Goal: Task Accomplishment & Management: Complete application form

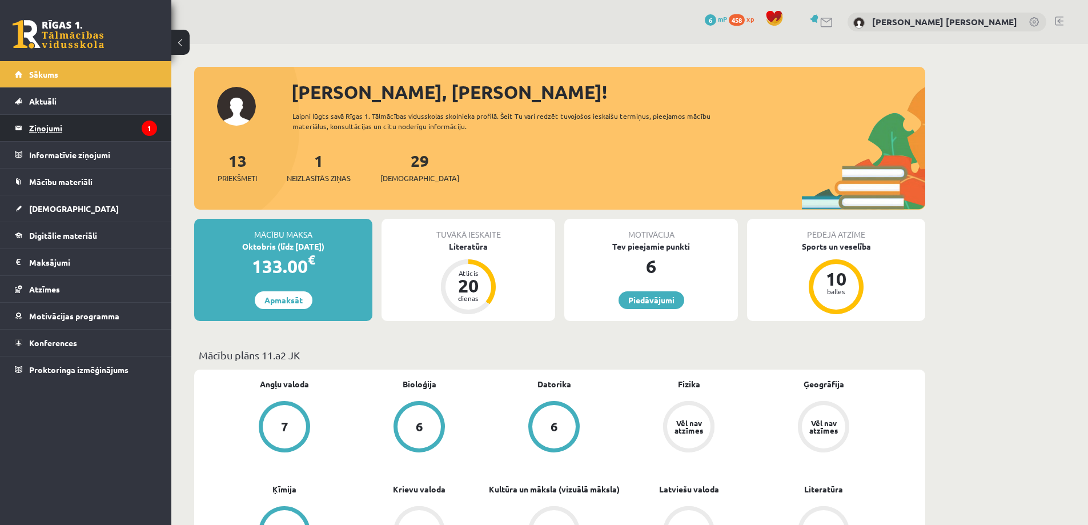
click at [111, 121] on legend "Ziņojumi 1" at bounding box center [93, 128] width 128 height 26
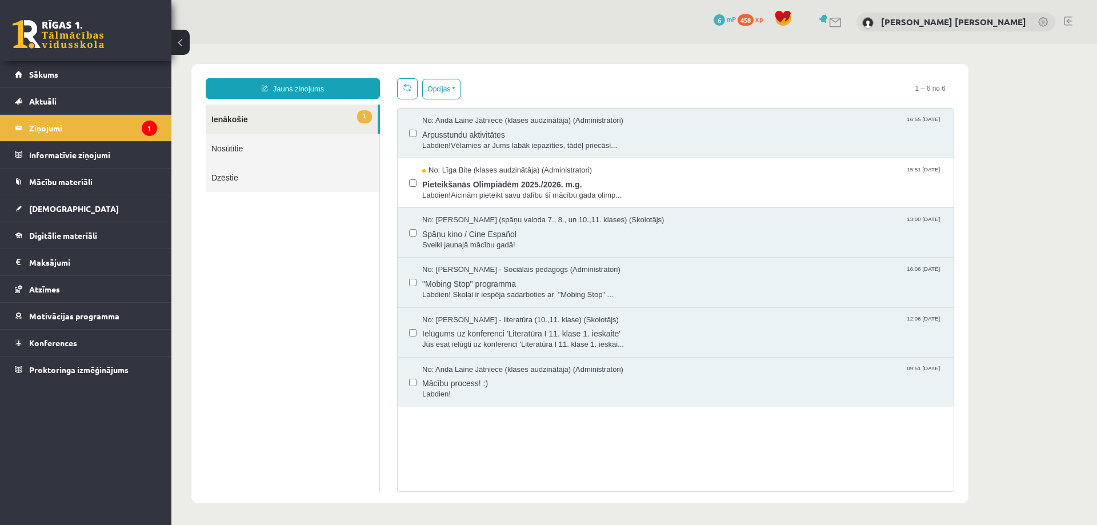
click at [289, 123] on link "1 Ienākošie" at bounding box center [292, 119] width 172 height 29
click at [432, 141] on span "Labdien!Vēlamies ar Jums labāk iepazīties, tādēļ priecāsi..." at bounding box center [682, 146] width 520 height 11
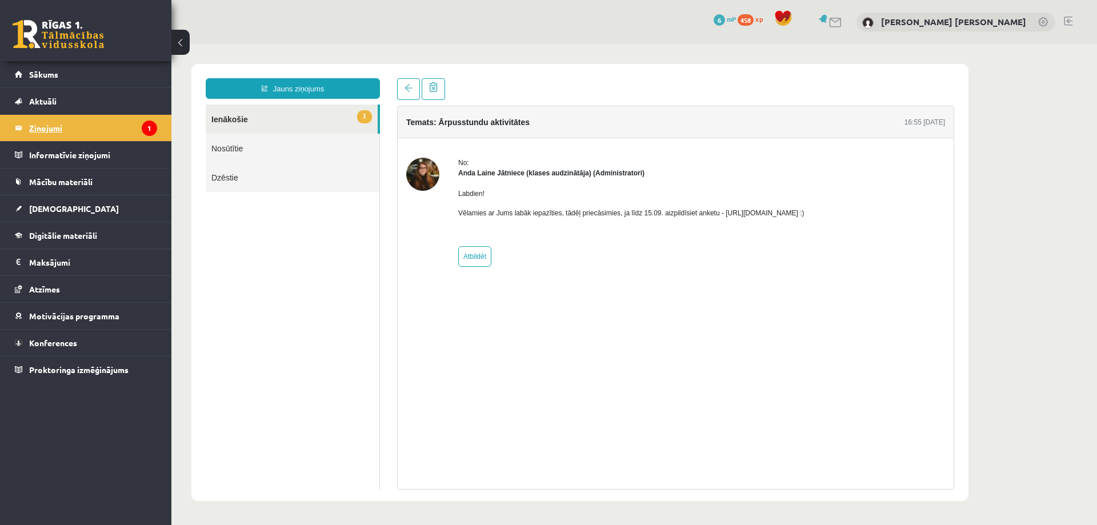
click at [117, 139] on legend "Ziņojumi 1" at bounding box center [93, 128] width 128 height 26
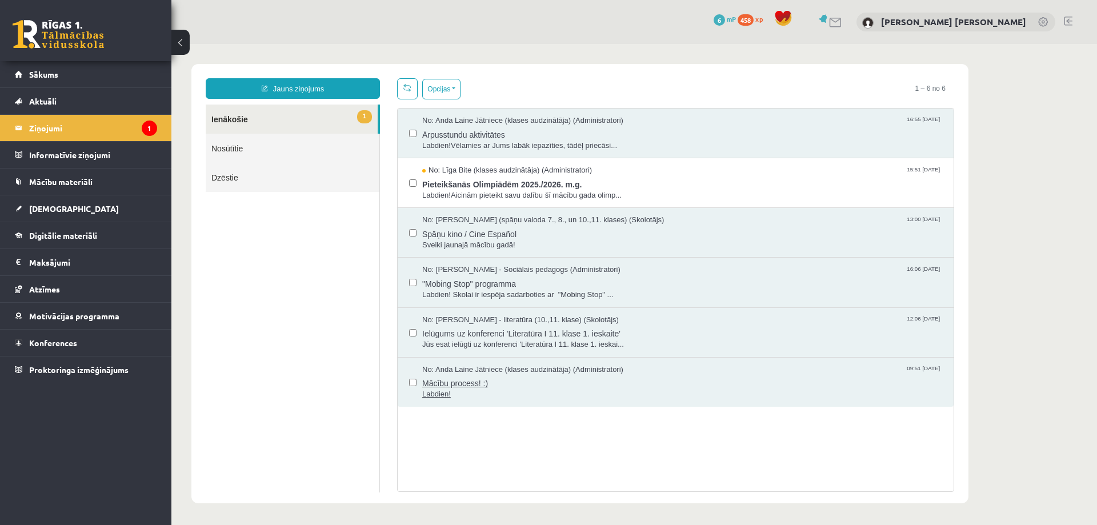
click at [505, 387] on span "Mācību process! :)" at bounding box center [682, 382] width 520 height 14
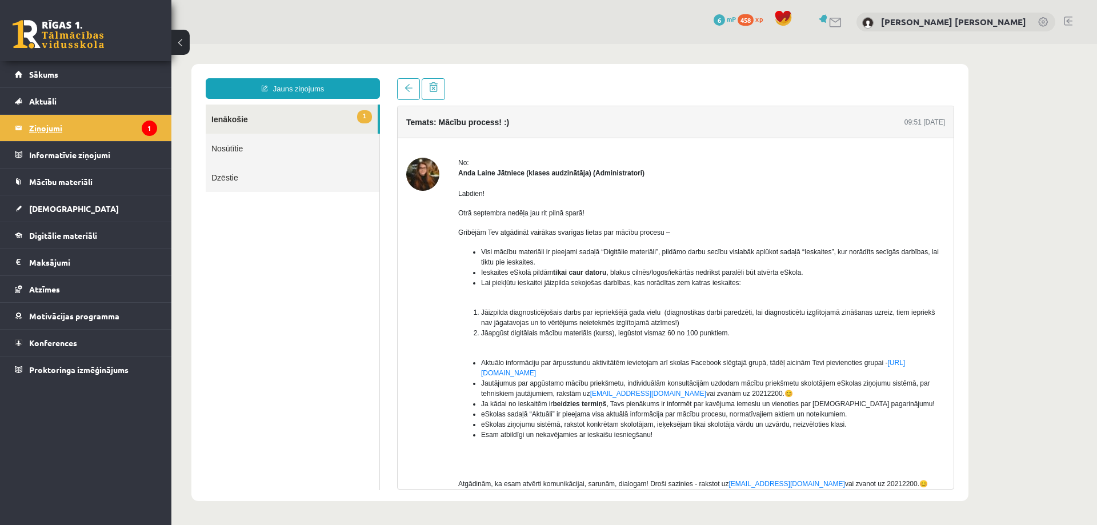
click at [152, 134] on icon "1" at bounding box center [149, 128] width 15 height 15
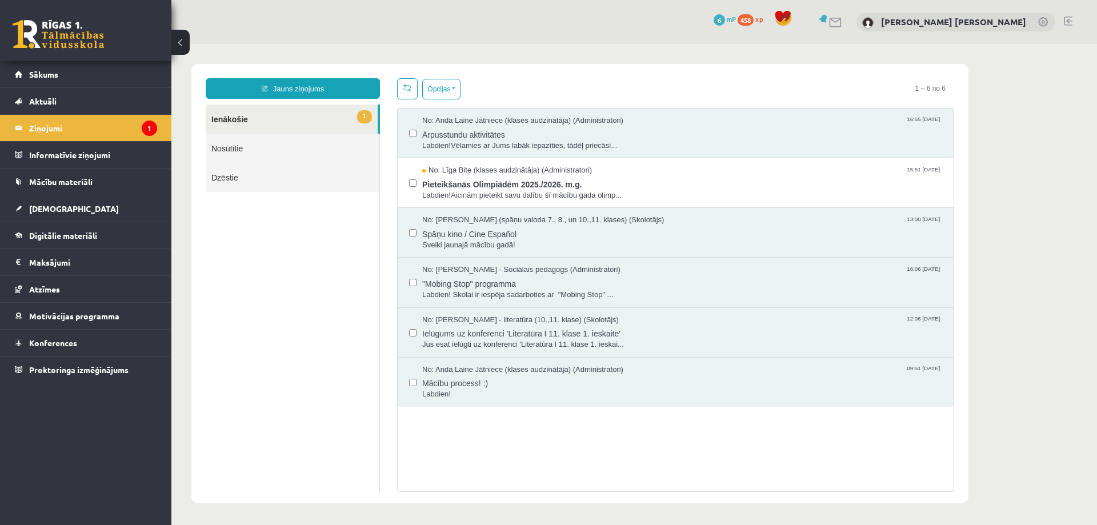
click at [304, 152] on link "Nosūtītie" at bounding box center [293, 148] width 174 height 29
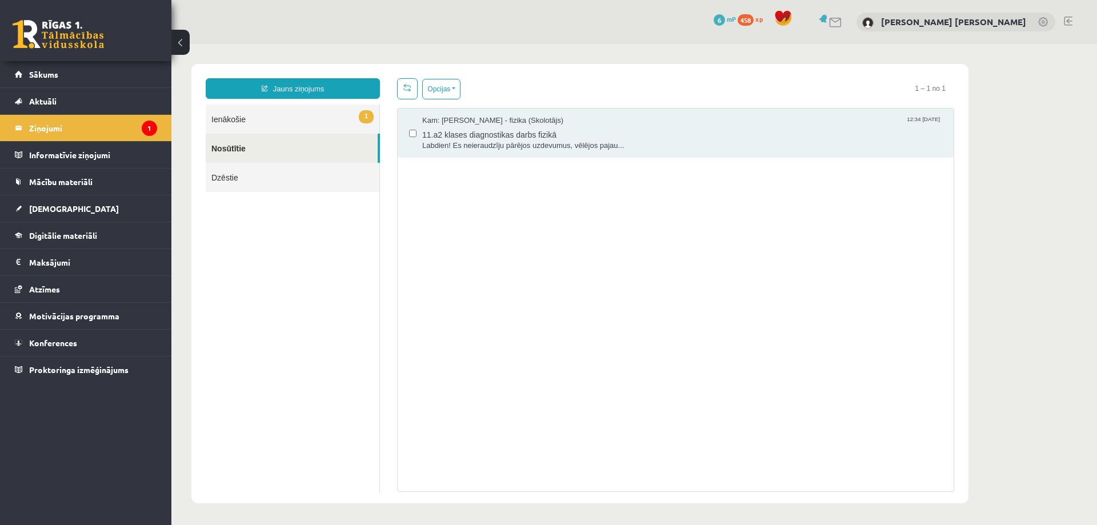
click at [299, 117] on link "1 Ienākošie" at bounding box center [293, 119] width 174 height 29
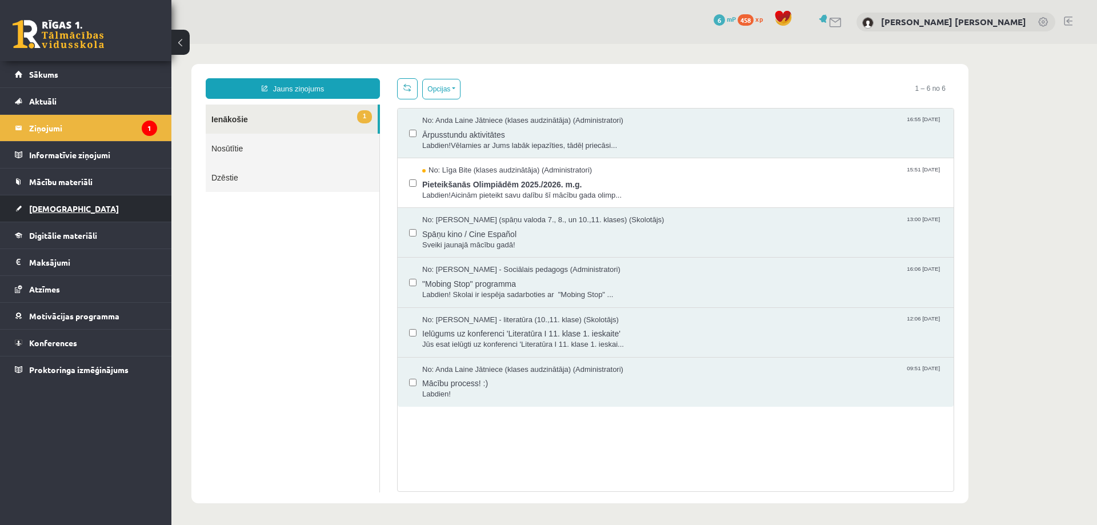
click at [76, 210] on link "[DEMOGRAPHIC_DATA]" at bounding box center [86, 208] width 142 height 26
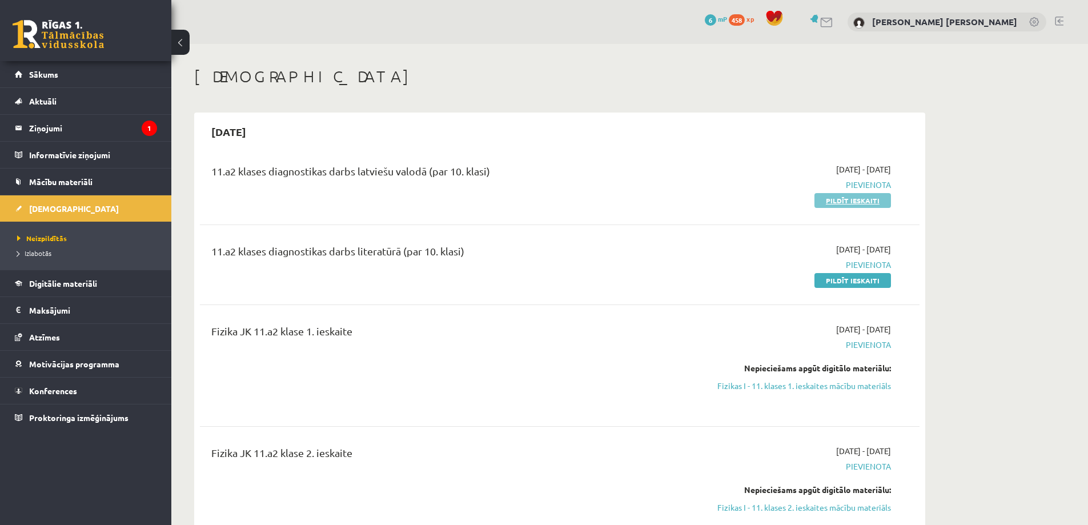
click at [880, 199] on link "Pildīt ieskaiti" at bounding box center [852, 200] width 77 height 15
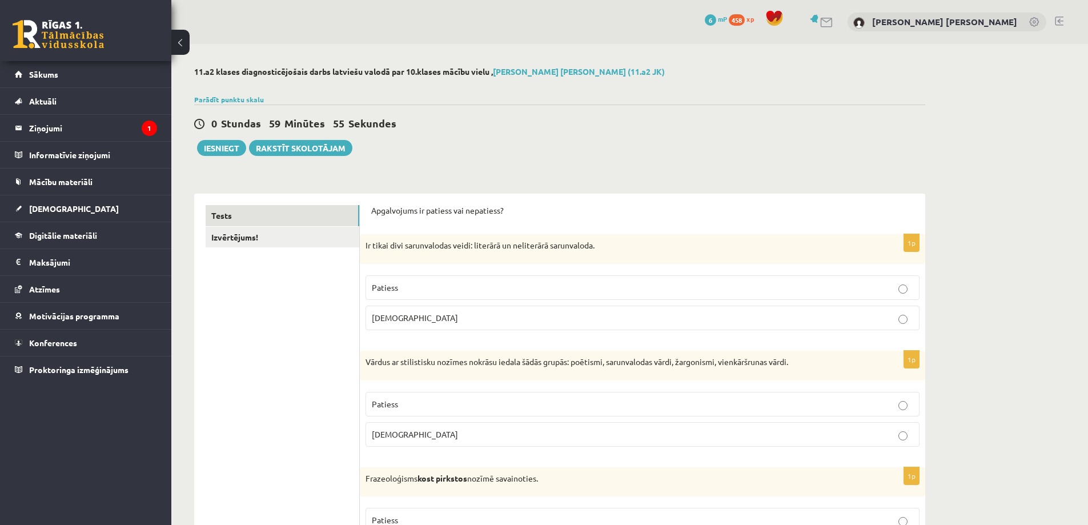
click at [472, 325] on label "Aplams" at bounding box center [643, 318] width 554 height 25
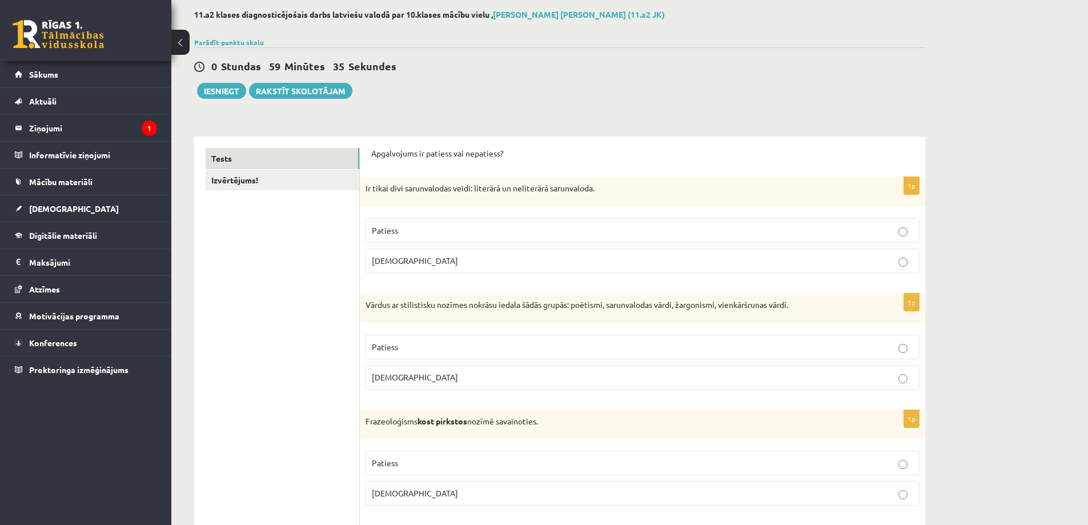
click at [426, 346] on p "Patiess" at bounding box center [642, 347] width 541 height 12
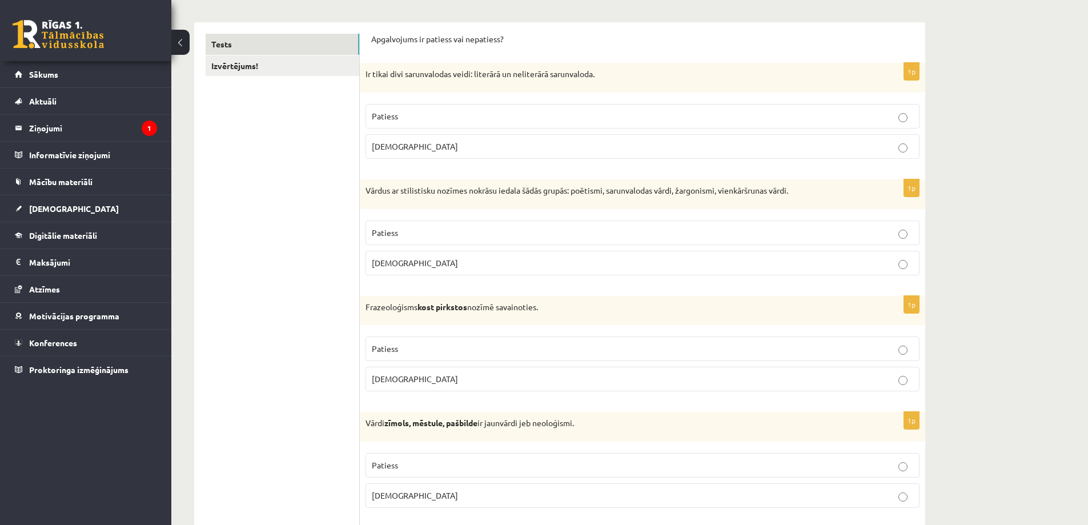
click at [436, 378] on p "Aplams" at bounding box center [642, 379] width 541 height 12
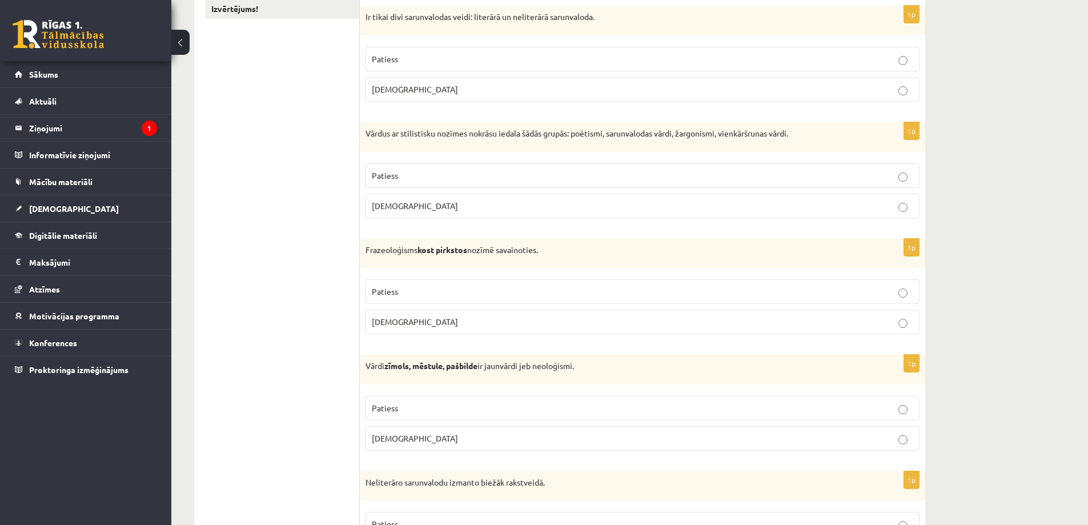
scroll to position [286, 0]
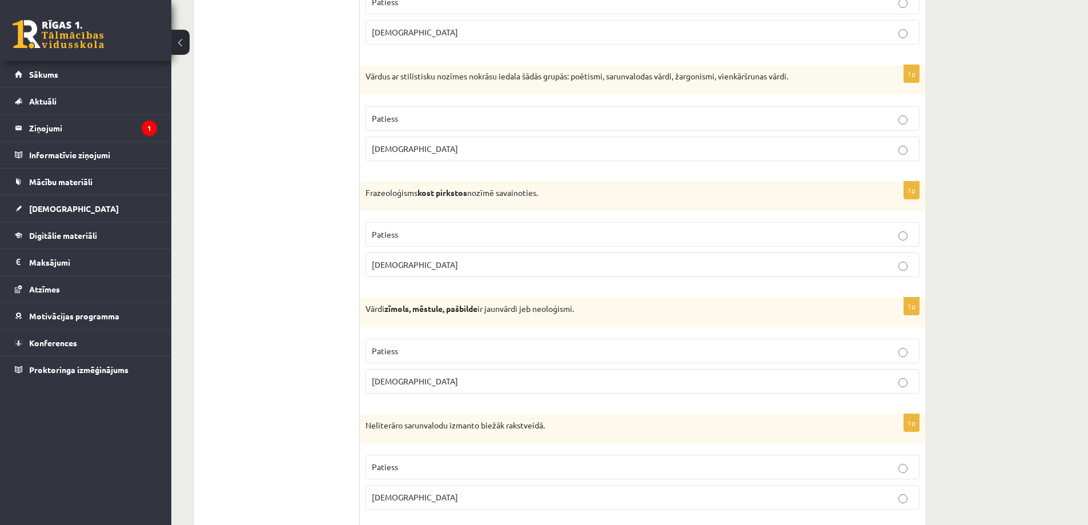
click at [431, 346] on p "Patiess" at bounding box center [642, 351] width 541 height 12
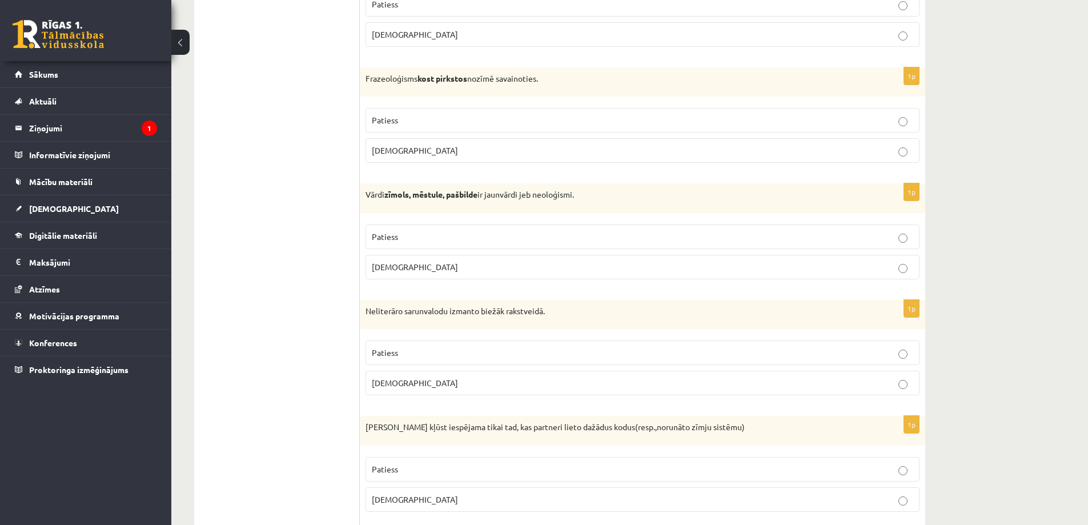
scroll to position [457, 0]
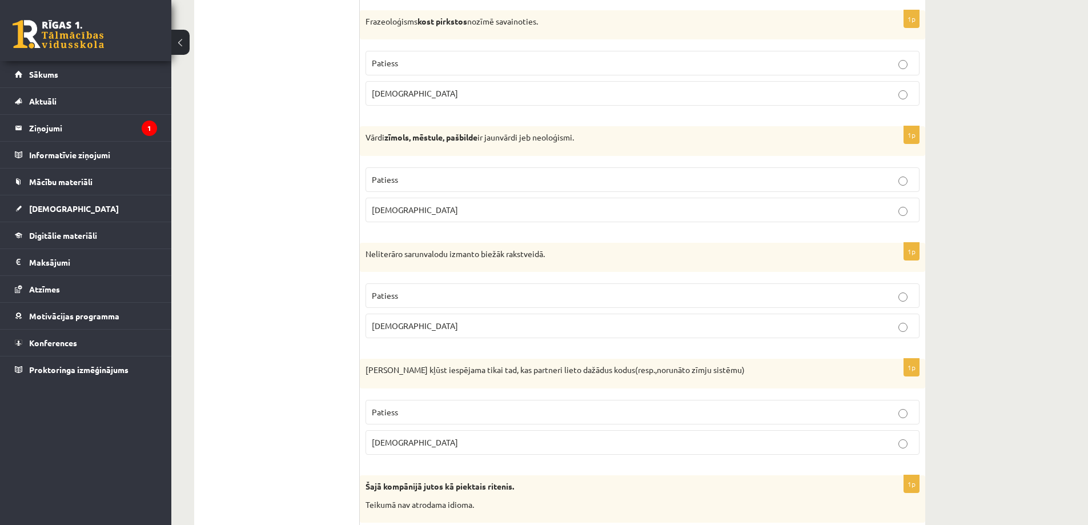
click at [394, 326] on span "Aplams" at bounding box center [415, 325] width 86 height 10
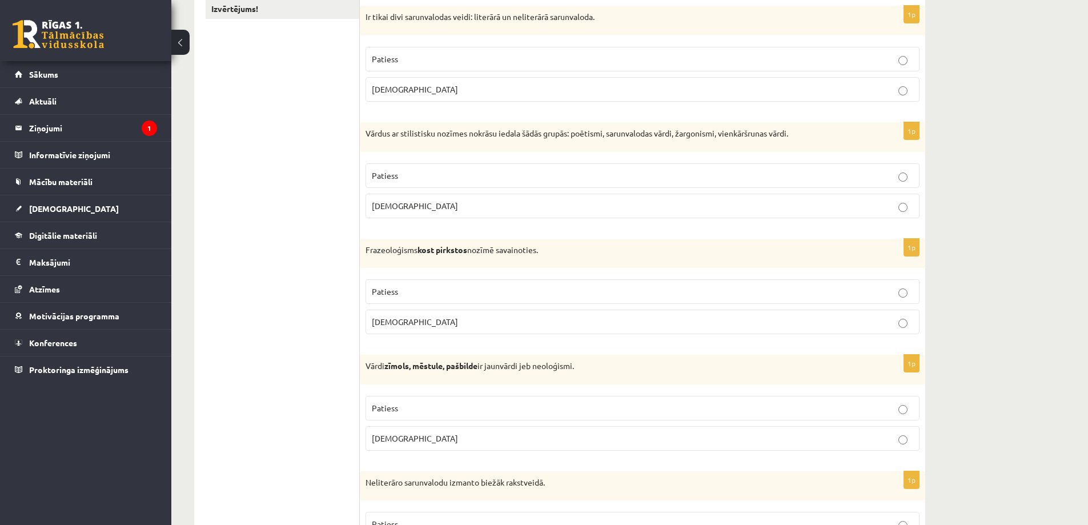
scroll to position [57, 0]
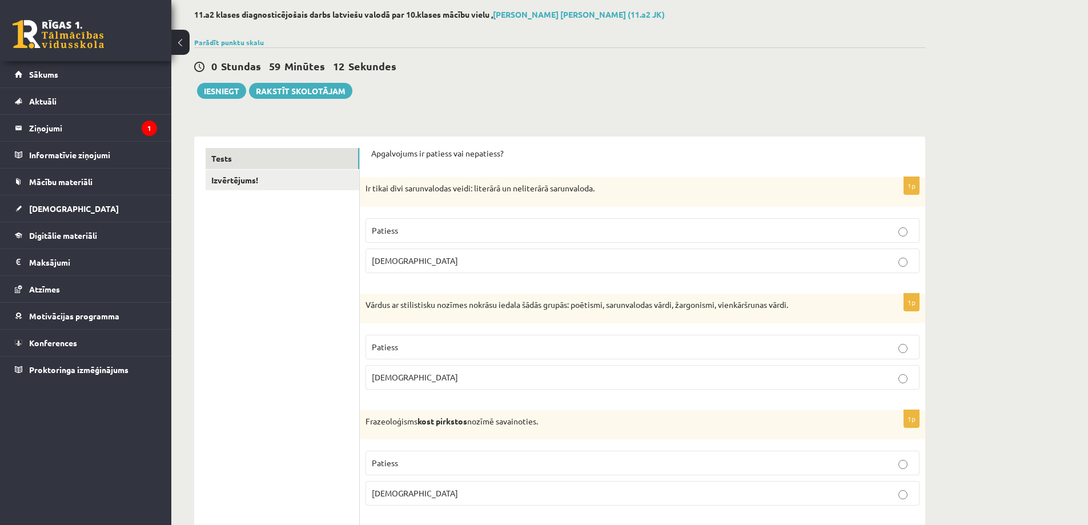
click at [398, 228] on p "Patiess" at bounding box center [642, 230] width 541 height 12
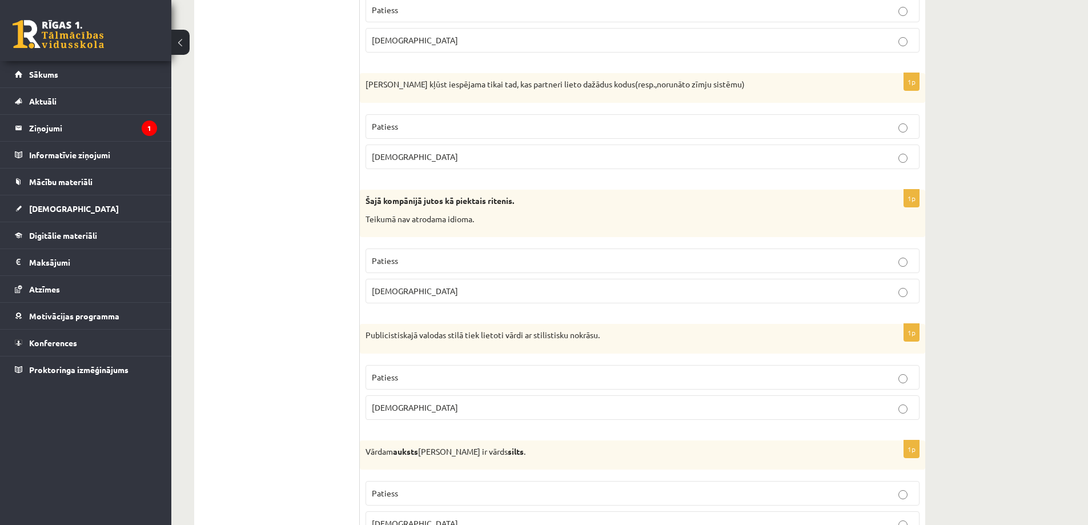
scroll to position [571, 0]
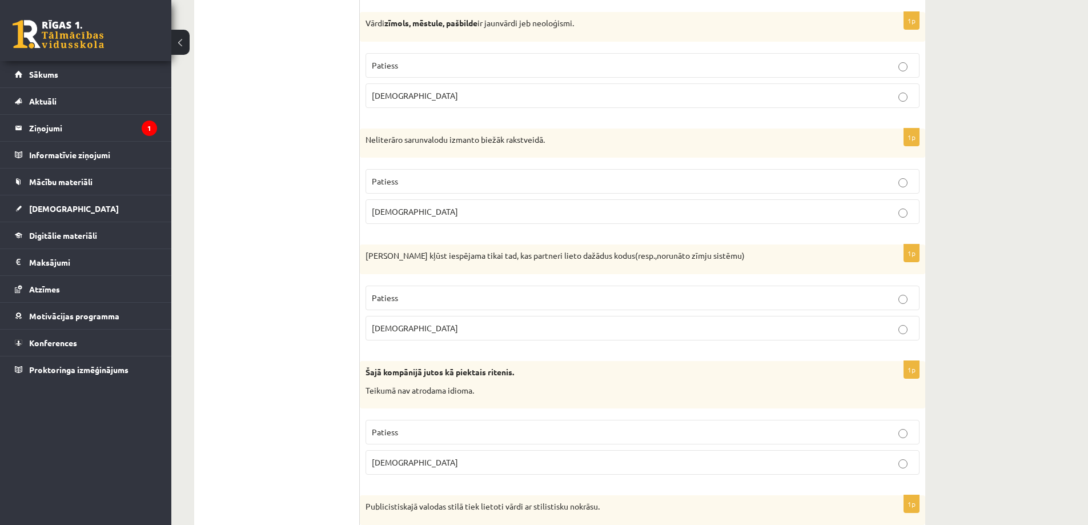
click at [405, 321] on label "Aplams" at bounding box center [643, 328] width 554 height 25
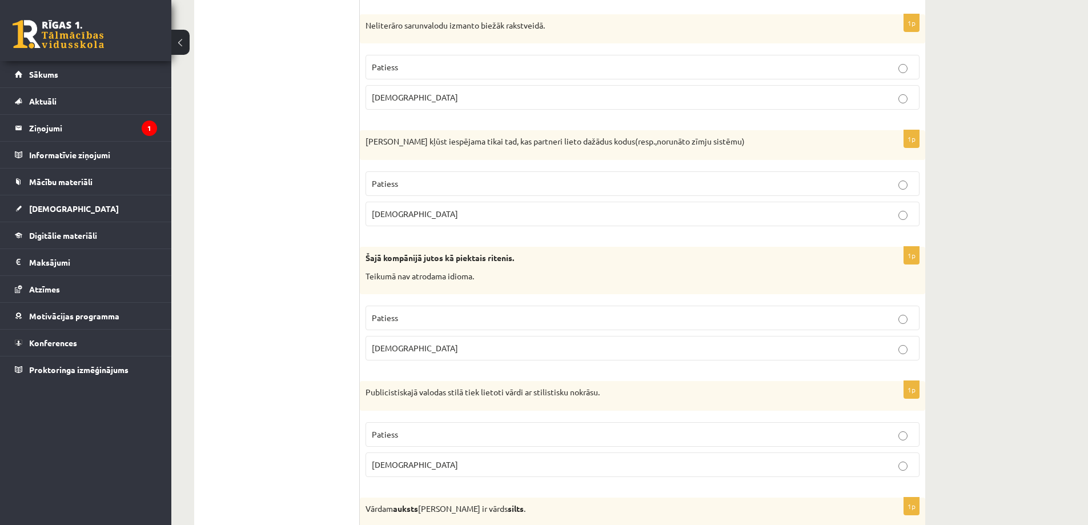
click at [403, 346] on p "Aplams" at bounding box center [642, 348] width 541 height 12
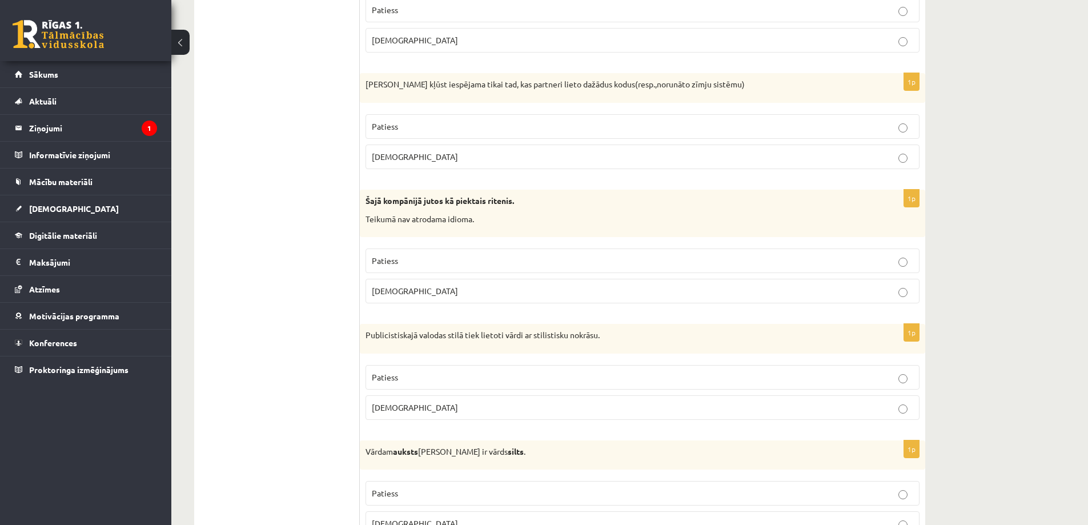
scroll to position [800, 0]
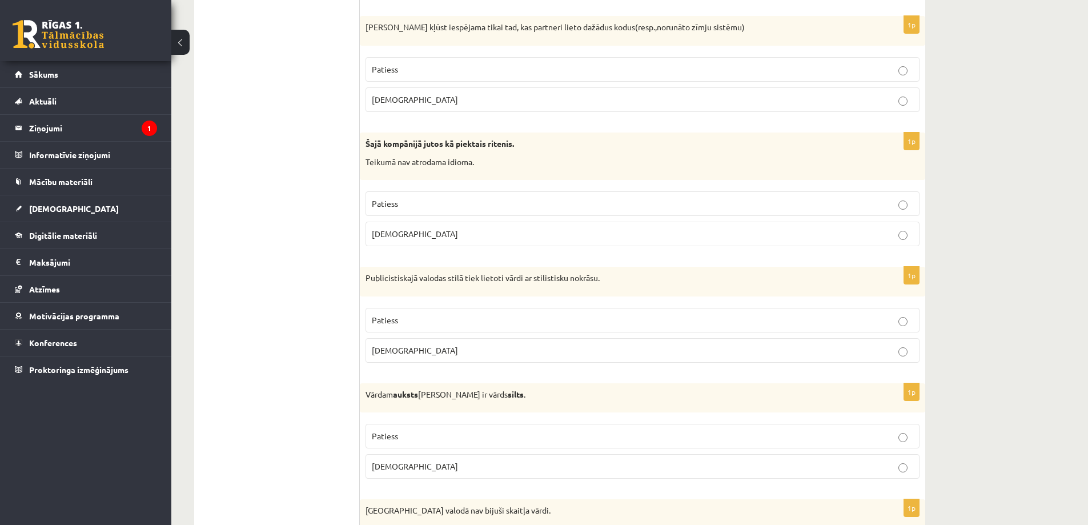
click at [400, 319] on p "Patiess" at bounding box center [642, 320] width 541 height 12
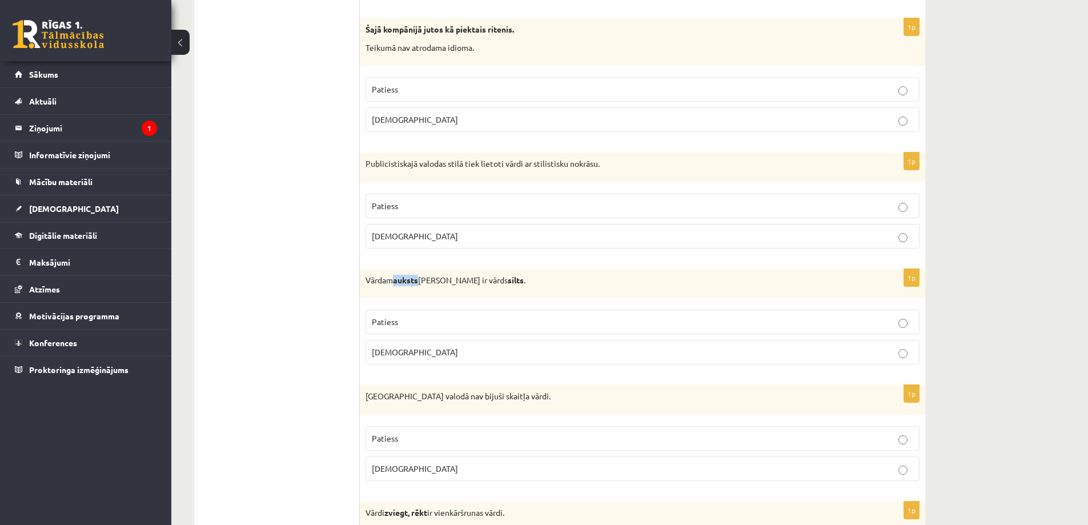
drag, startPoint x: 397, startPoint y: 280, endPoint x: 422, endPoint y: 281, distance: 24.6
click at [418, 281] on strong "auksts" at bounding box center [405, 280] width 25 height 10
copy strong "auksts"
click at [384, 323] on span "Patiess" at bounding box center [385, 321] width 26 height 10
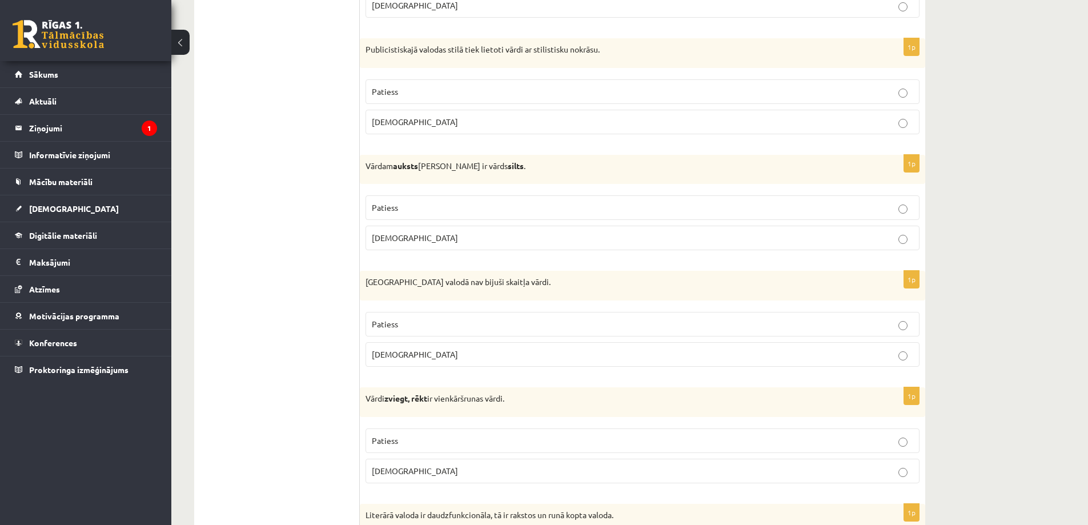
click at [409, 358] on p "Aplams" at bounding box center [642, 354] width 541 height 12
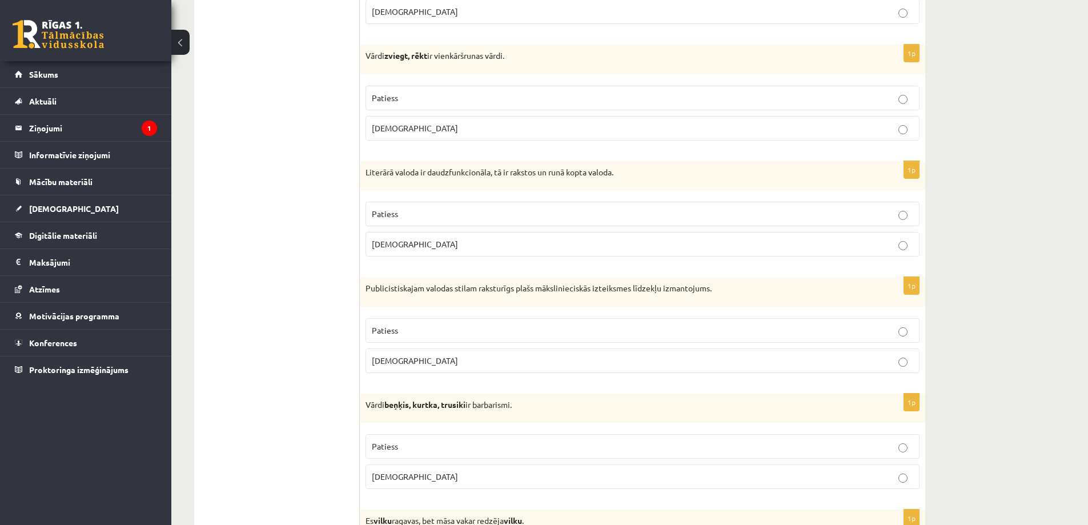
scroll to position [1257, 0]
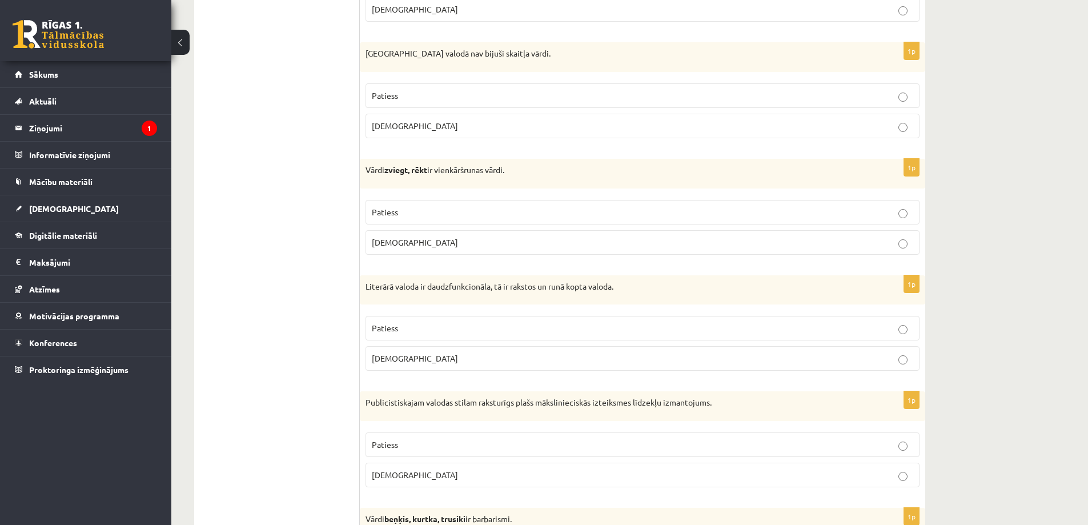
click at [400, 215] on p "Patiess" at bounding box center [642, 212] width 541 height 12
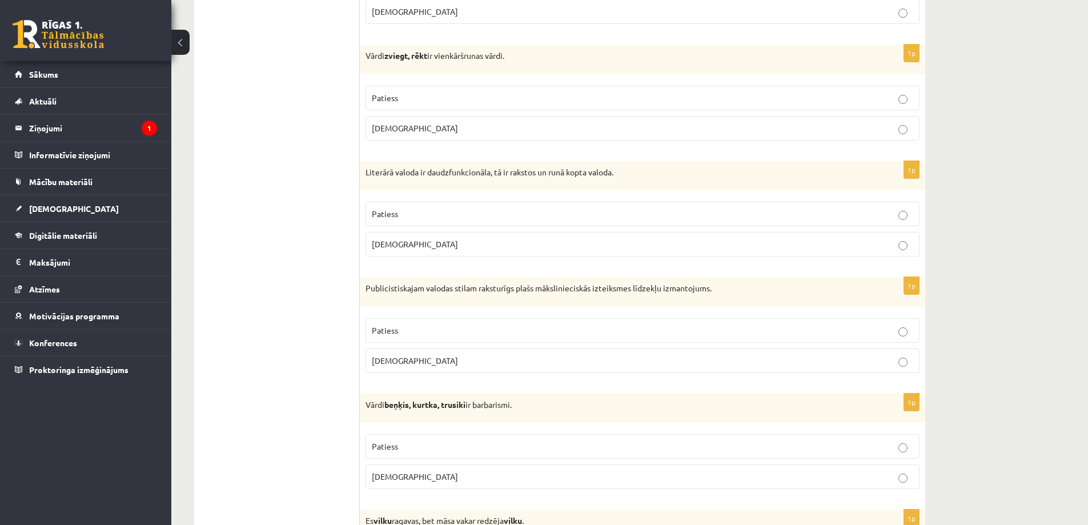
click at [407, 247] on p "Aplams" at bounding box center [642, 244] width 541 height 12
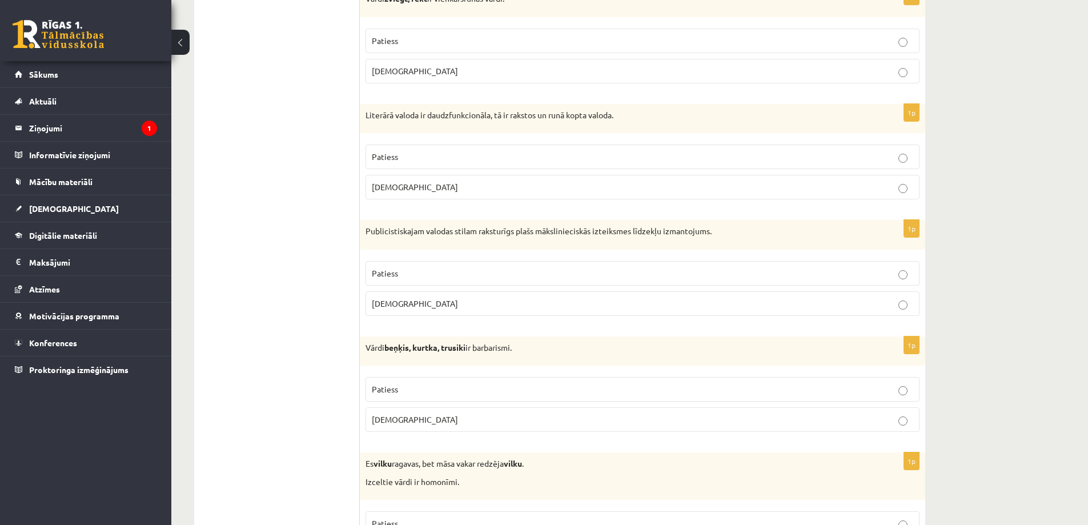
click at [412, 281] on label "Patiess" at bounding box center [643, 273] width 554 height 25
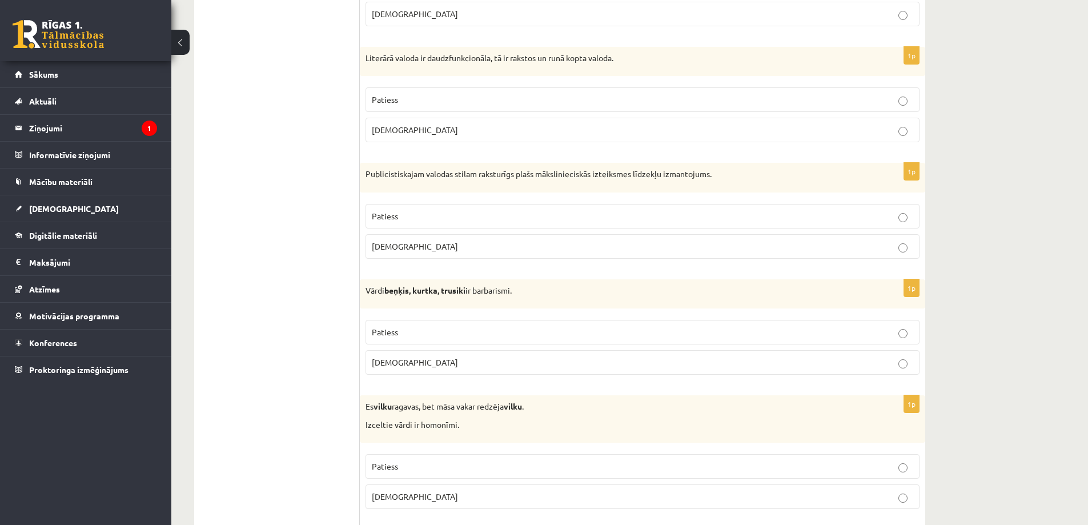
scroll to position [1542, 0]
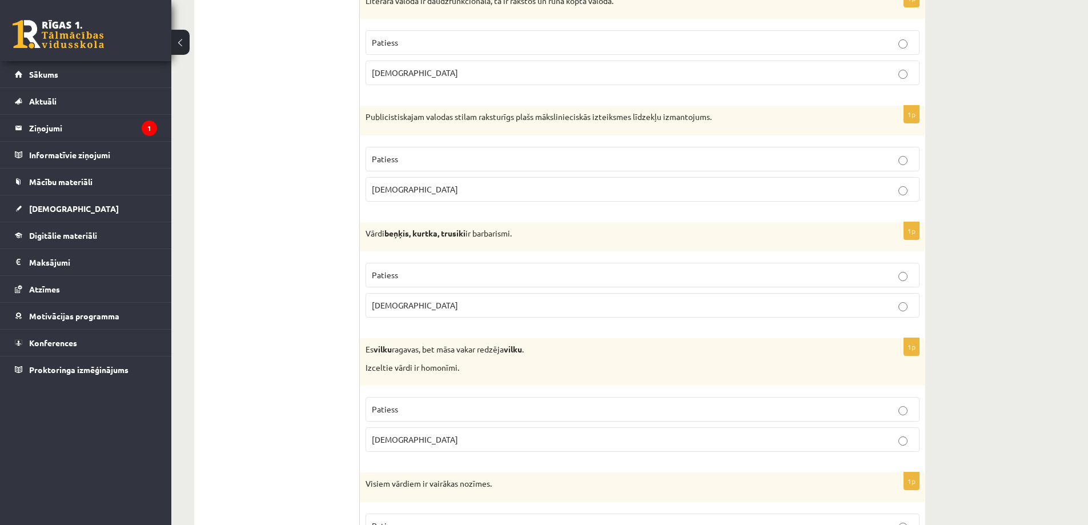
click at [399, 275] on p "Patiess" at bounding box center [642, 275] width 541 height 12
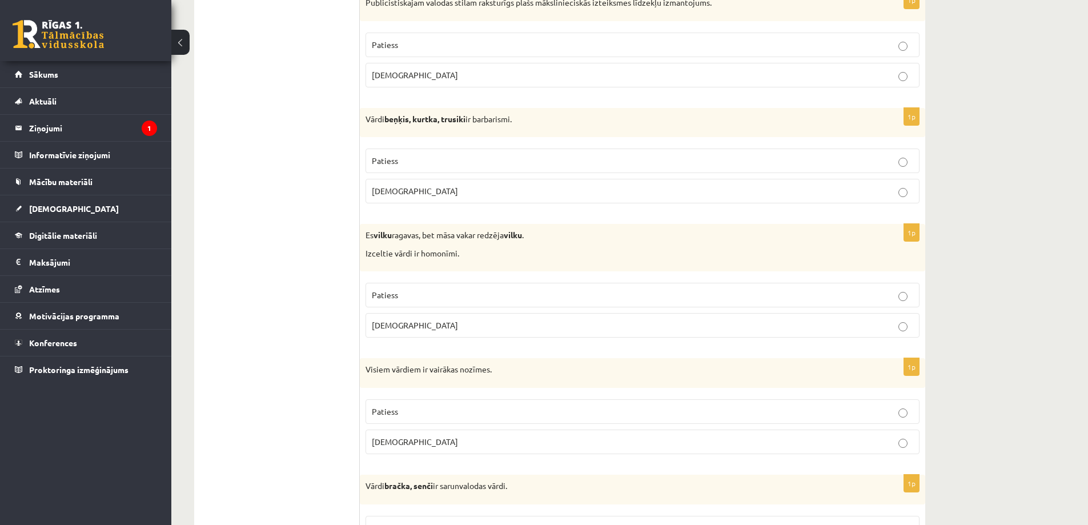
scroll to position [1713, 0]
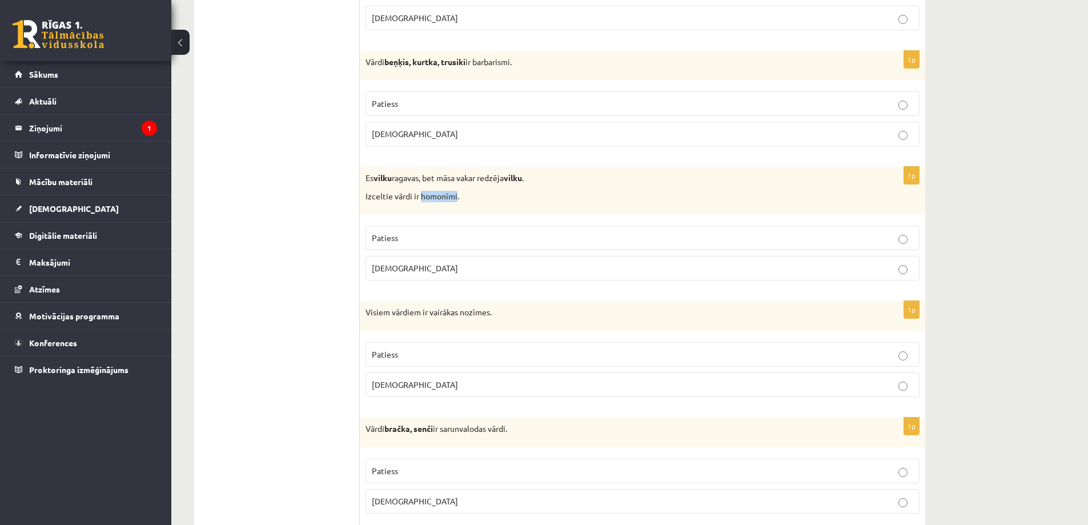
drag, startPoint x: 420, startPoint y: 198, endPoint x: 455, endPoint y: 201, distance: 35.6
click at [455, 201] on p "Izceltie vārdi ir homonīmi." at bounding box center [614, 196] width 497 height 11
copy p "homonīmi"
click at [476, 189] on div "Es vilku ragavas, bet māsa vakar redzēja vilku . Izceltie vārdi ir homonīmi." at bounding box center [642, 190] width 565 height 47
click at [412, 239] on p "Patiess" at bounding box center [642, 238] width 541 height 12
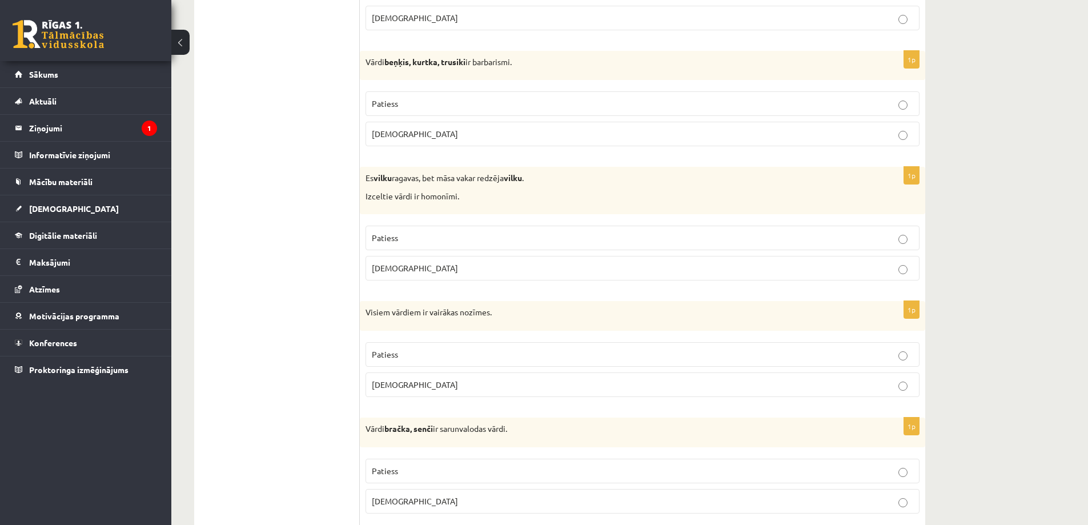
scroll to position [1771, 0]
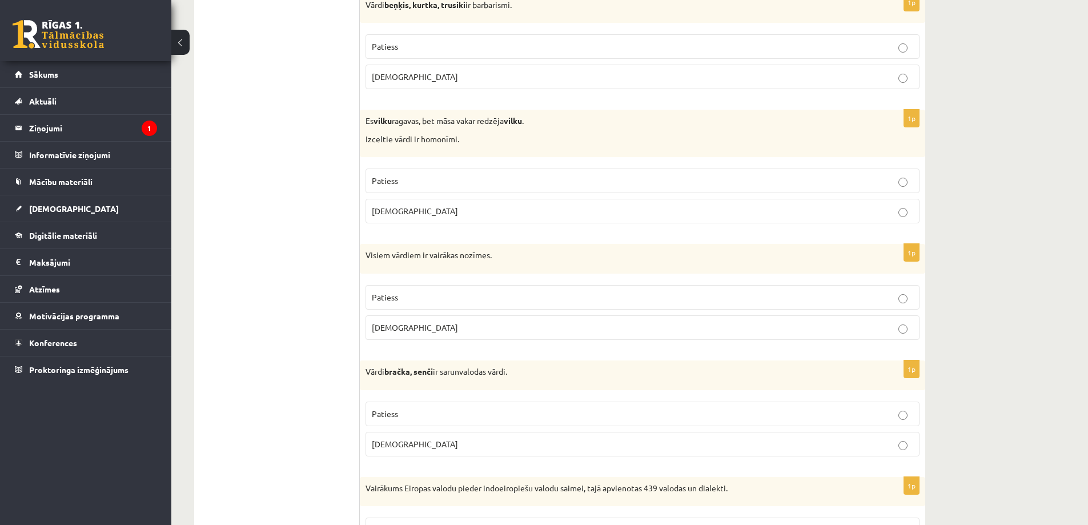
click at [411, 323] on p "Aplams" at bounding box center [642, 328] width 541 height 12
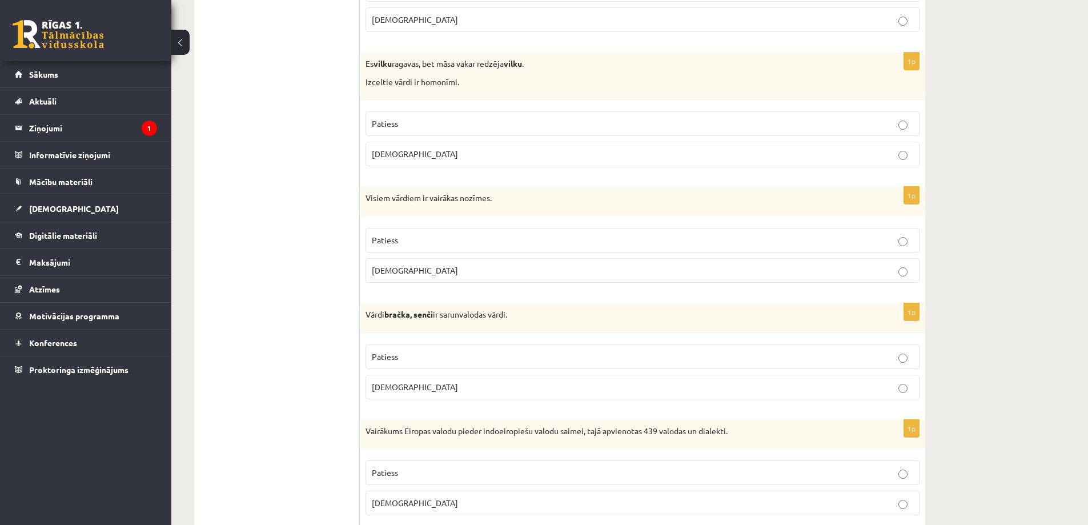
scroll to position [1885, 0]
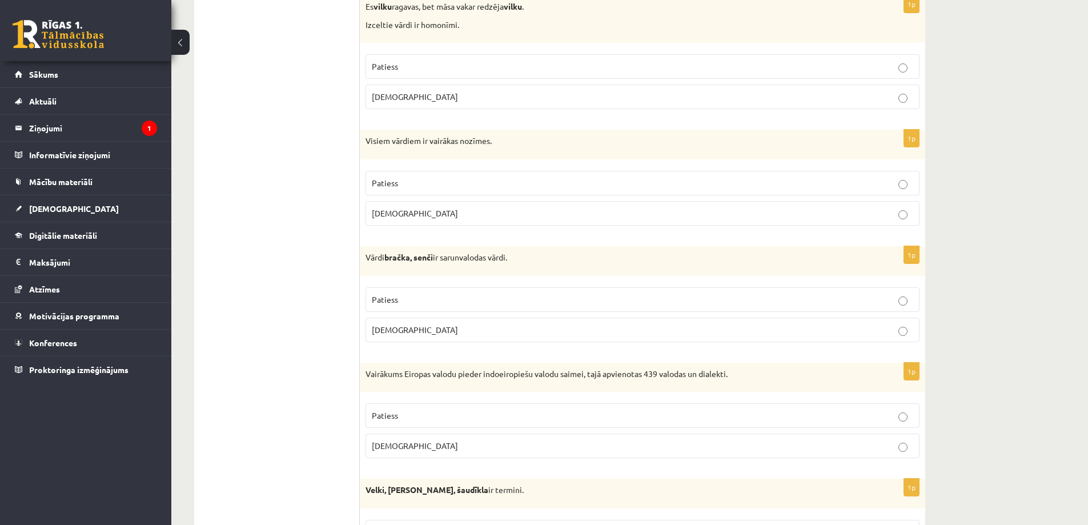
click at [410, 298] on p "Patiess" at bounding box center [642, 300] width 541 height 12
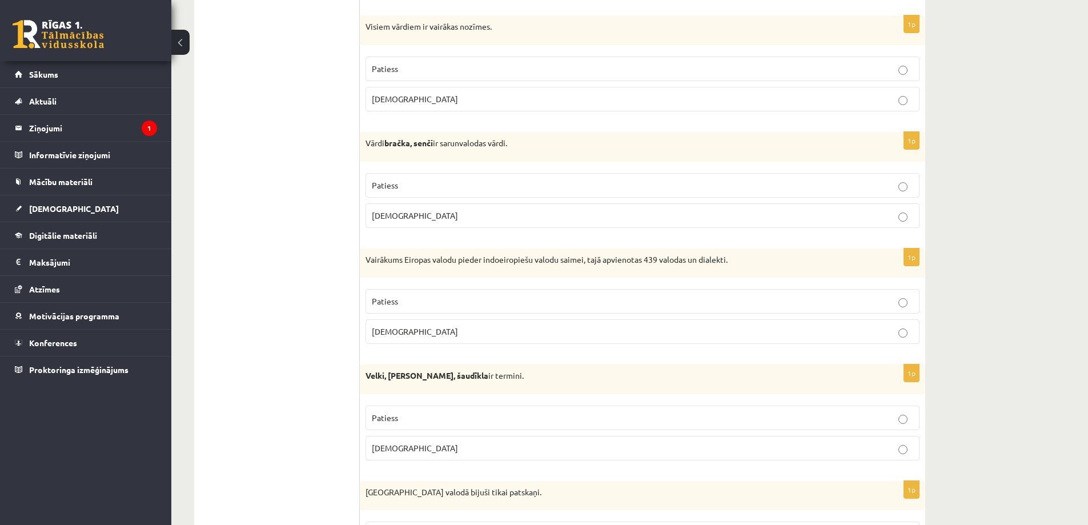
click at [477, 292] on label "Patiess" at bounding box center [643, 301] width 554 height 25
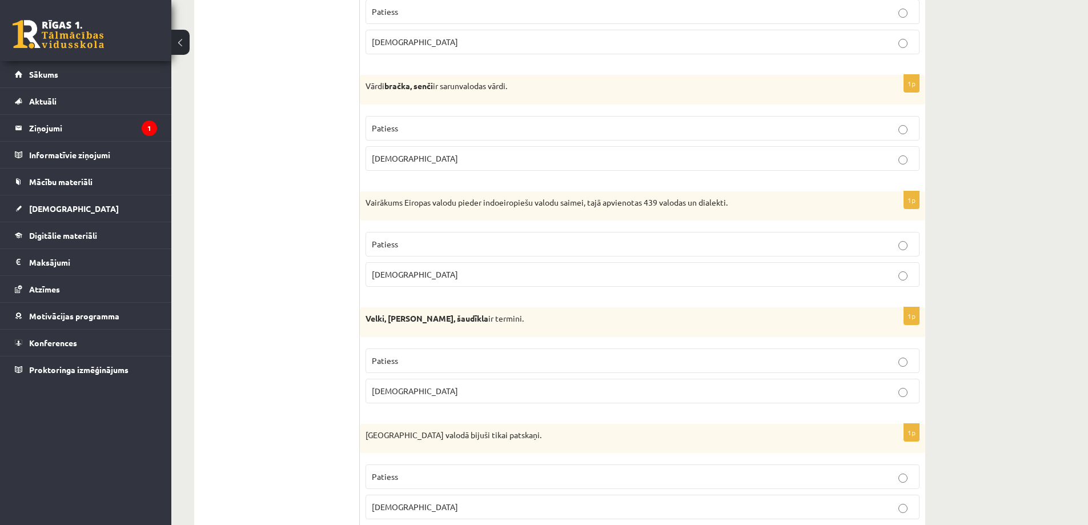
scroll to position [2113, 0]
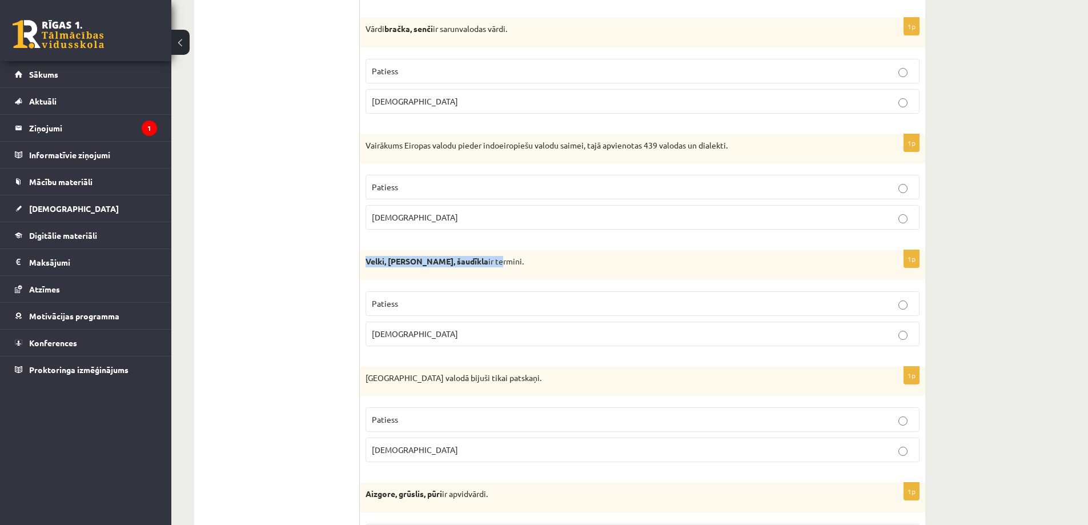
drag, startPoint x: 362, startPoint y: 260, endPoint x: 452, endPoint y: 260, distance: 90.8
click at [452, 260] on div "Velki, meti, šaudīkla ir termini." at bounding box center [642, 265] width 565 height 30
click at [528, 260] on p "Velki, meti, šaudīkla ir termini." at bounding box center [614, 261] width 497 height 11
click at [449, 299] on p "Patiess" at bounding box center [642, 304] width 541 height 12
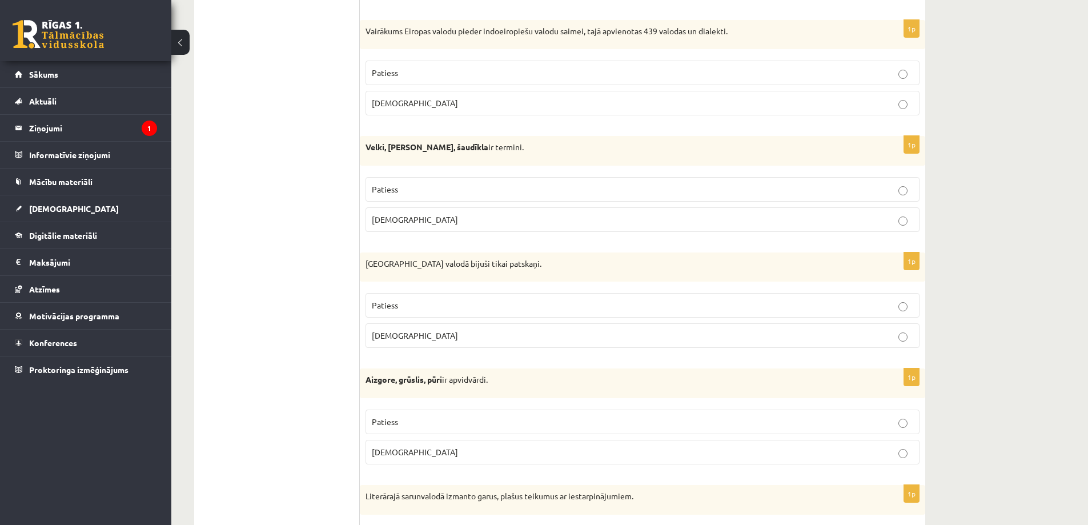
click at [448, 299] on label "Patiess" at bounding box center [643, 305] width 554 height 25
click at [439, 340] on p "Aplams" at bounding box center [642, 336] width 541 height 12
click at [404, 222] on p "Aplams" at bounding box center [642, 220] width 541 height 12
click at [432, 322] on fieldset "Patiess Aplams" at bounding box center [643, 319] width 554 height 64
click at [430, 314] on label "Patiess" at bounding box center [643, 305] width 554 height 25
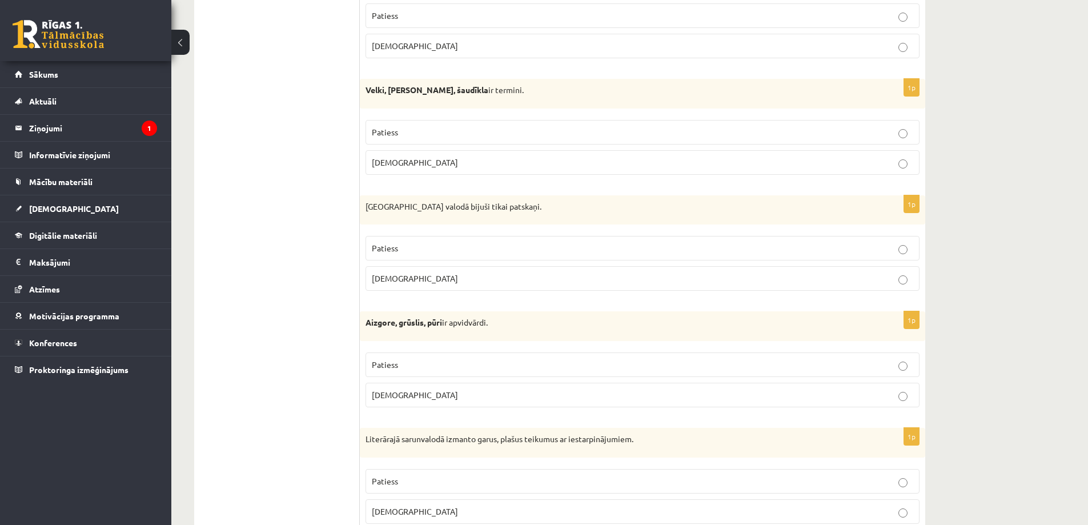
scroll to position [2342, 0]
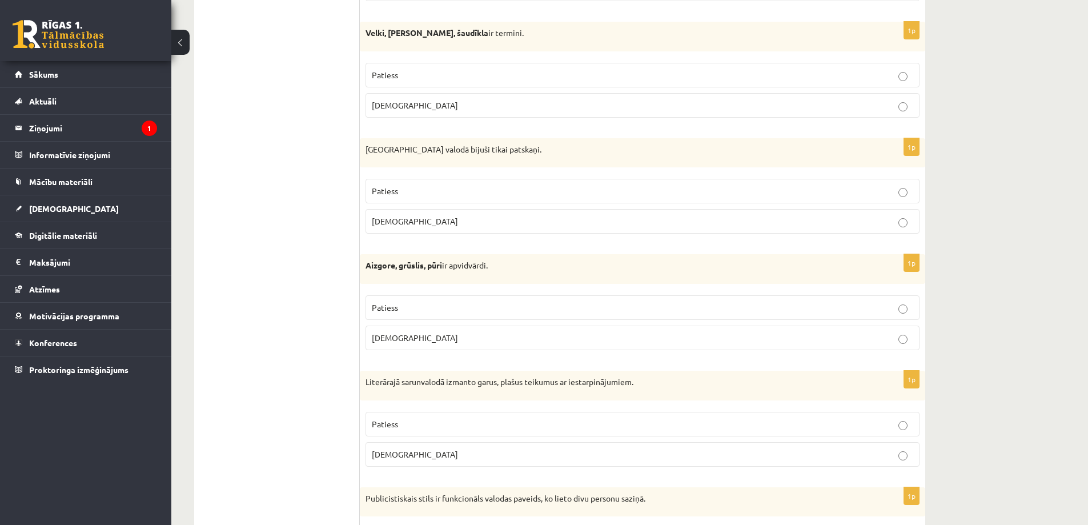
click at [426, 307] on p "Patiess" at bounding box center [642, 308] width 541 height 12
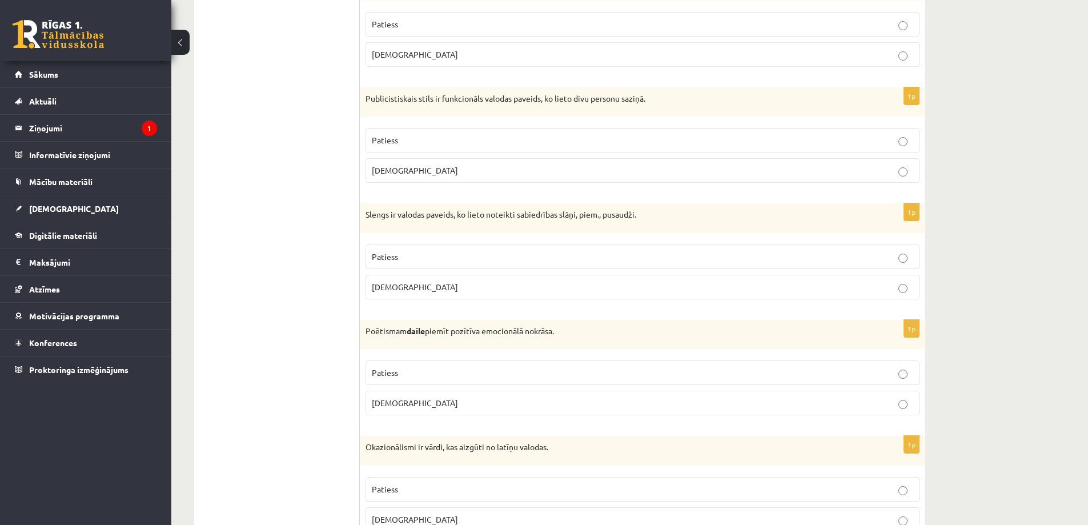
scroll to position [2513, 0]
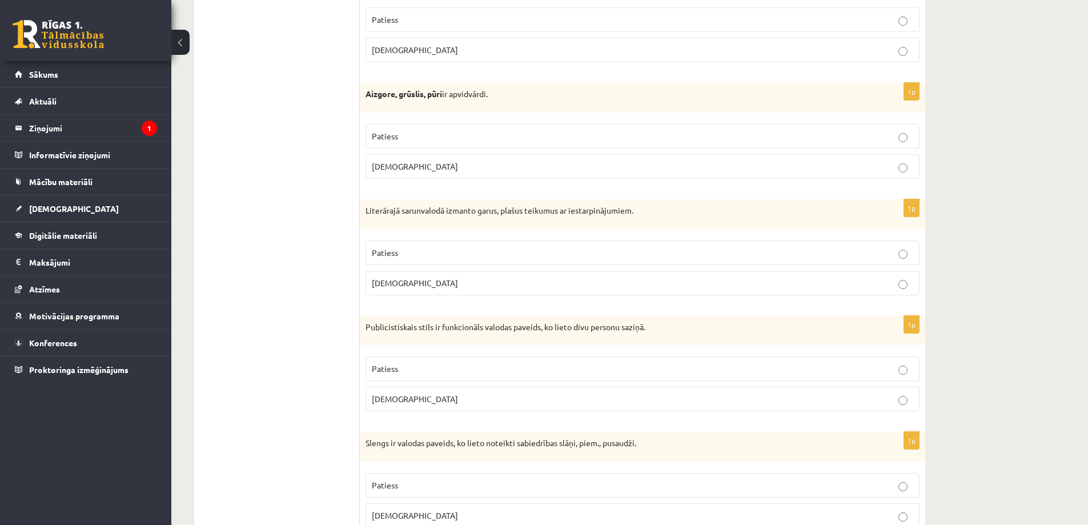
click at [406, 275] on label "Aplams" at bounding box center [643, 283] width 554 height 25
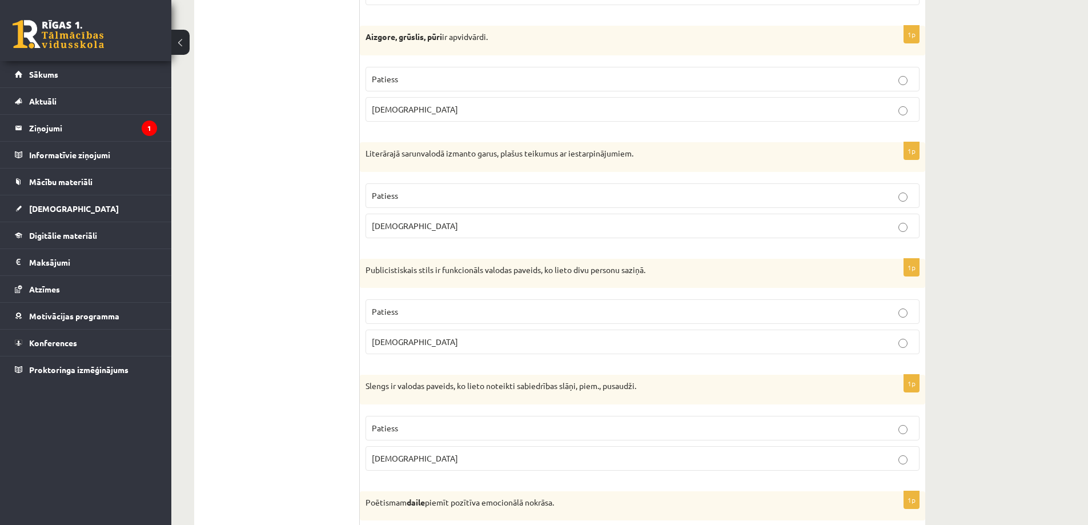
click at [410, 333] on label "Aplams" at bounding box center [643, 342] width 554 height 25
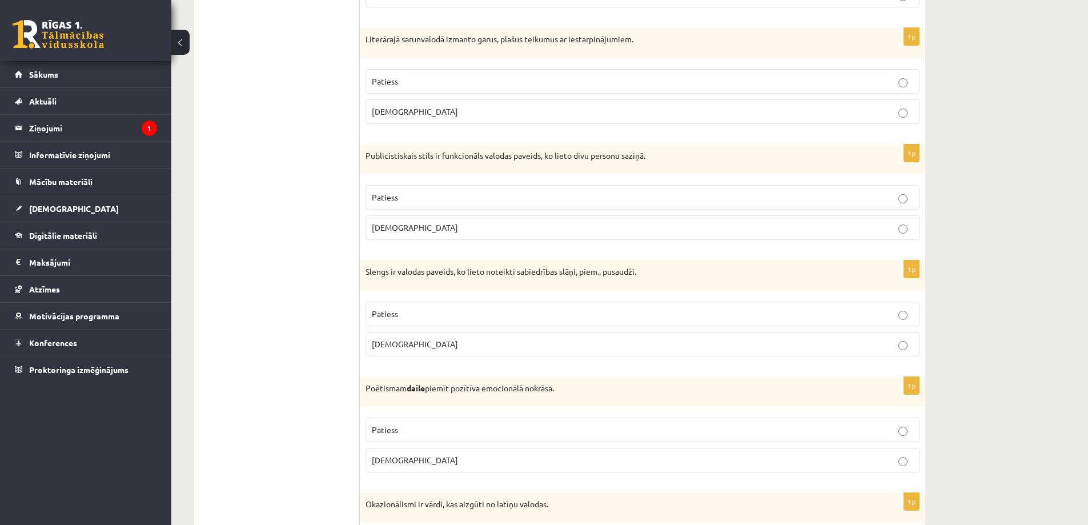
click at [406, 318] on p "Patiess" at bounding box center [642, 314] width 541 height 12
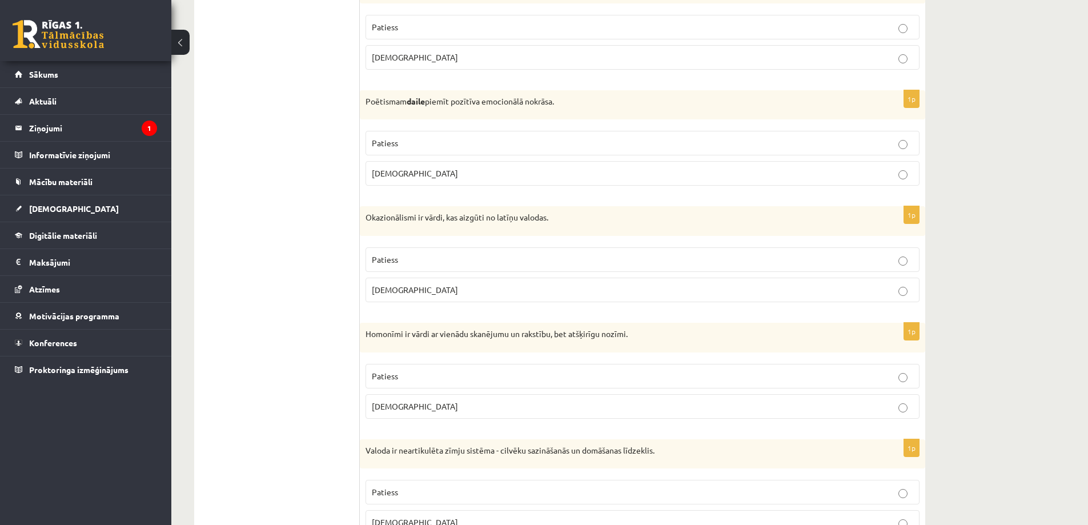
scroll to position [2914, 0]
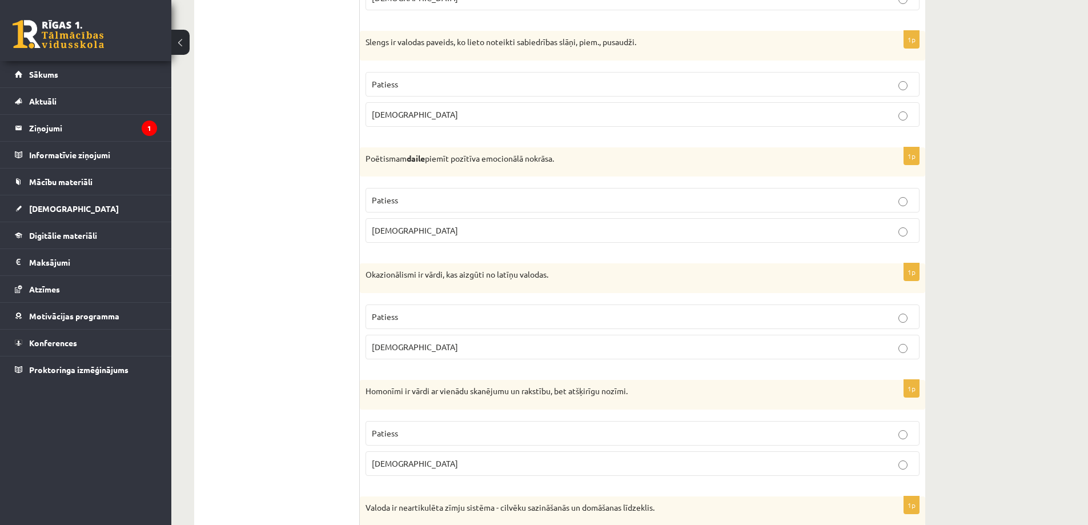
click at [407, 206] on p "Patiess" at bounding box center [642, 200] width 541 height 12
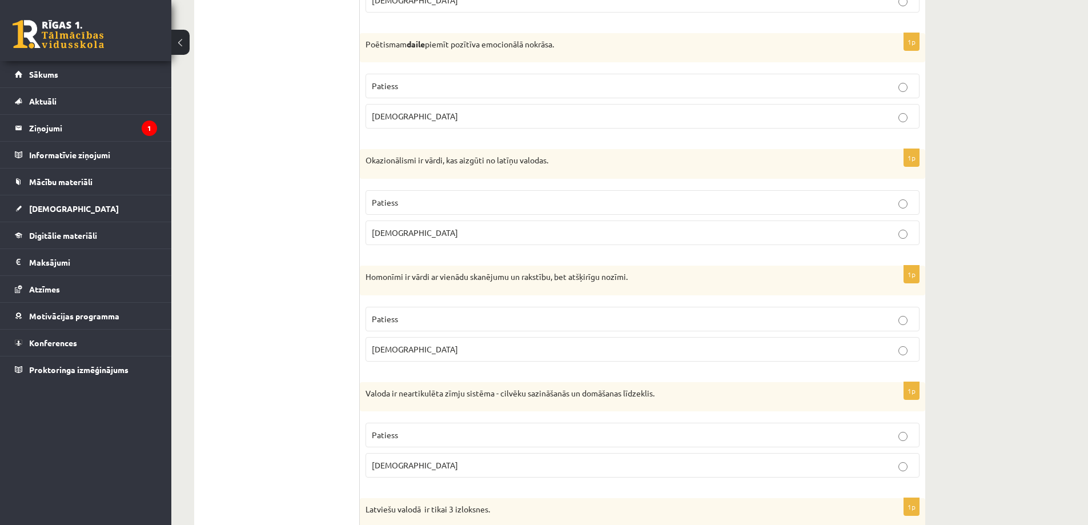
click at [405, 206] on p "Patiess" at bounding box center [642, 202] width 541 height 12
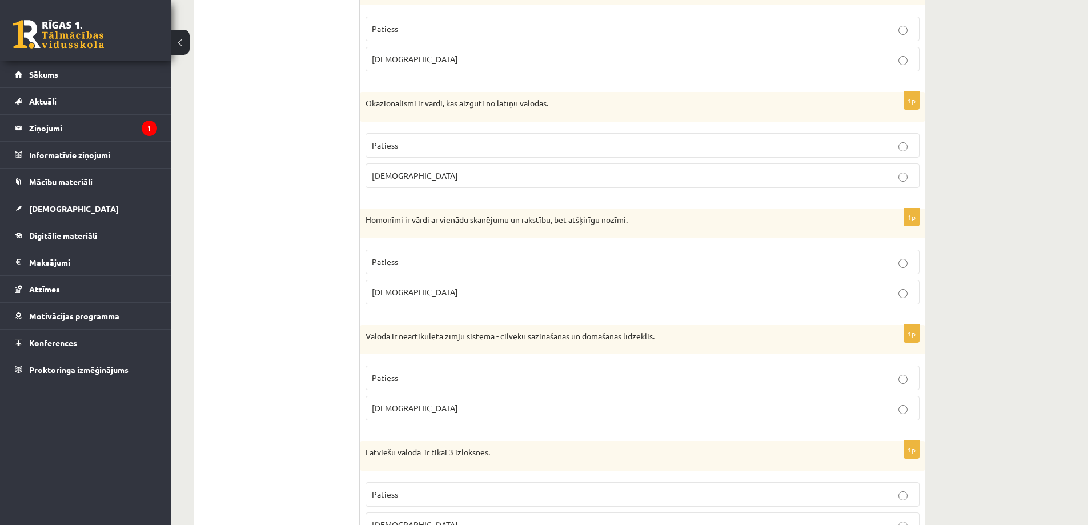
scroll to position [3142, 0]
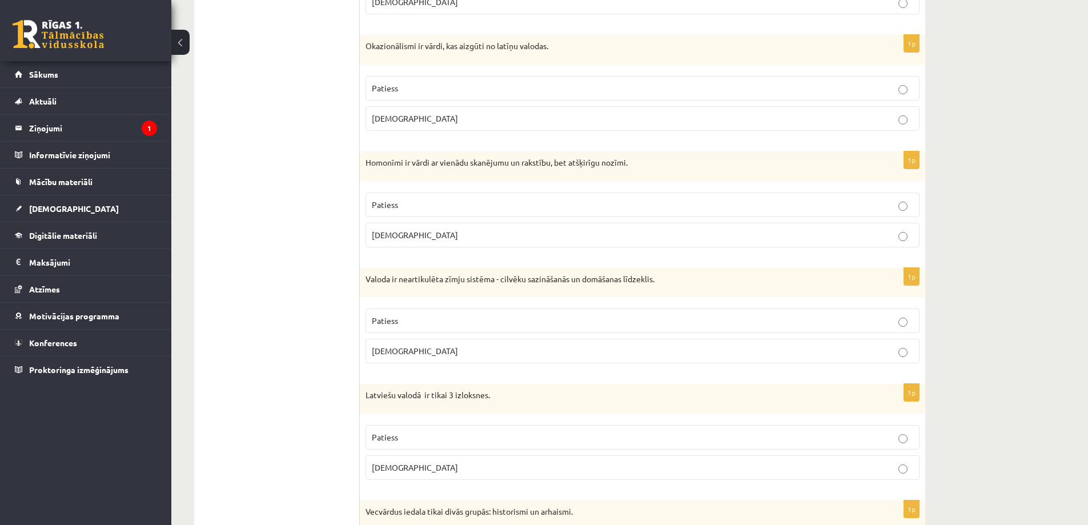
click at [401, 202] on p "Patiess" at bounding box center [642, 205] width 541 height 12
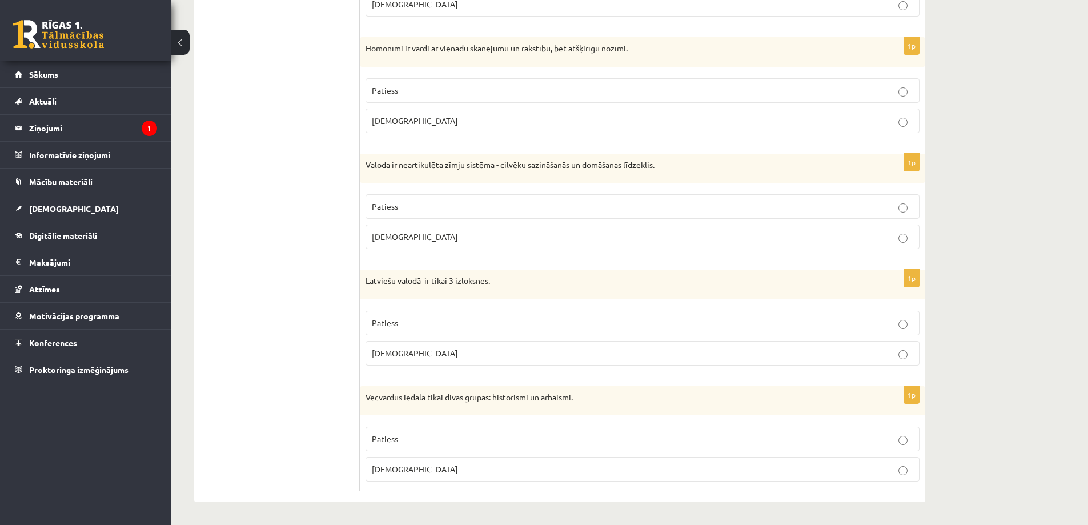
click at [435, 234] on p "Aplams" at bounding box center [642, 237] width 541 height 12
click at [418, 355] on p "Aplams" at bounding box center [642, 353] width 541 height 12
click at [415, 440] on p "Patiess" at bounding box center [642, 439] width 541 height 12
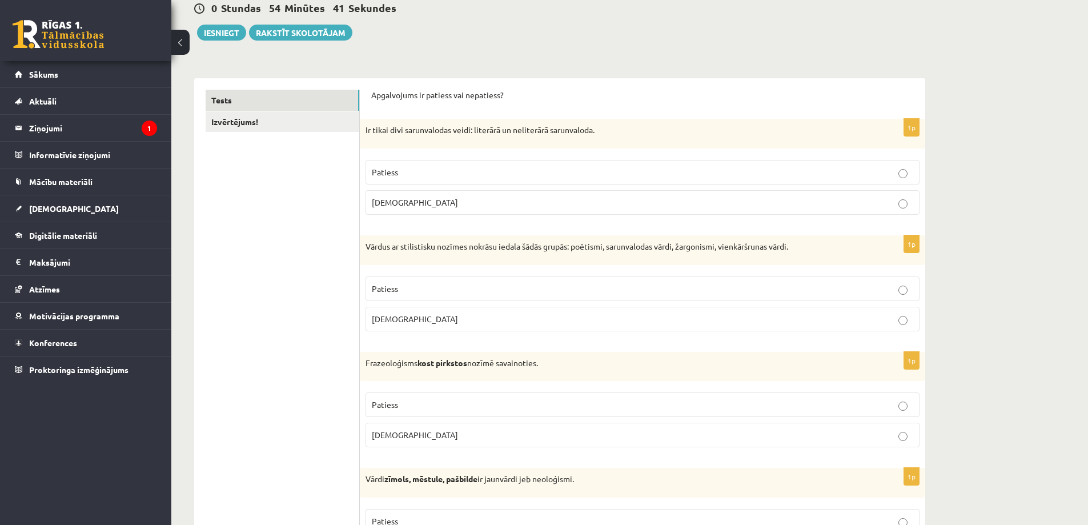
scroll to position [58, 0]
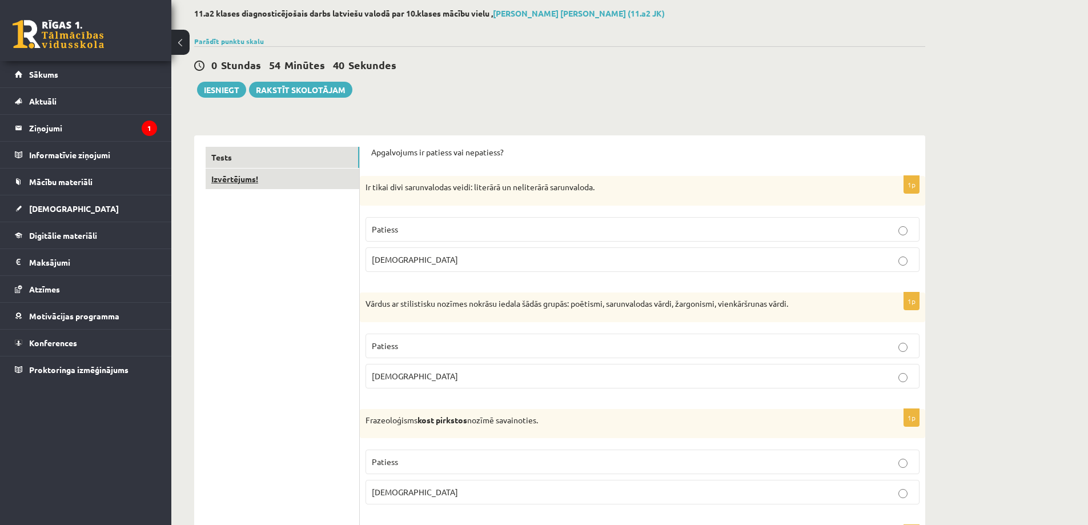
click at [276, 181] on link "Izvērtējums!" at bounding box center [283, 178] width 154 height 21
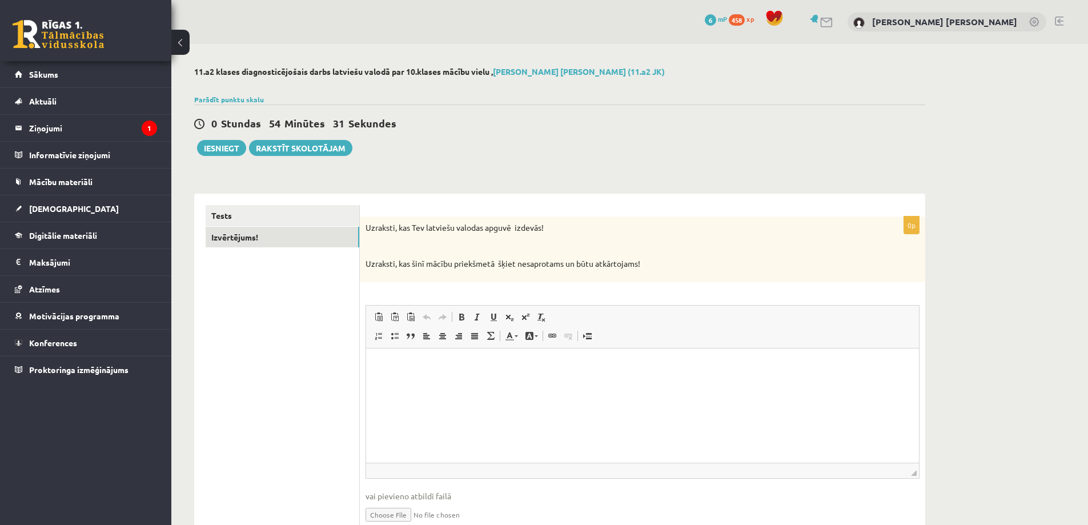
scroll to position [54, 0]
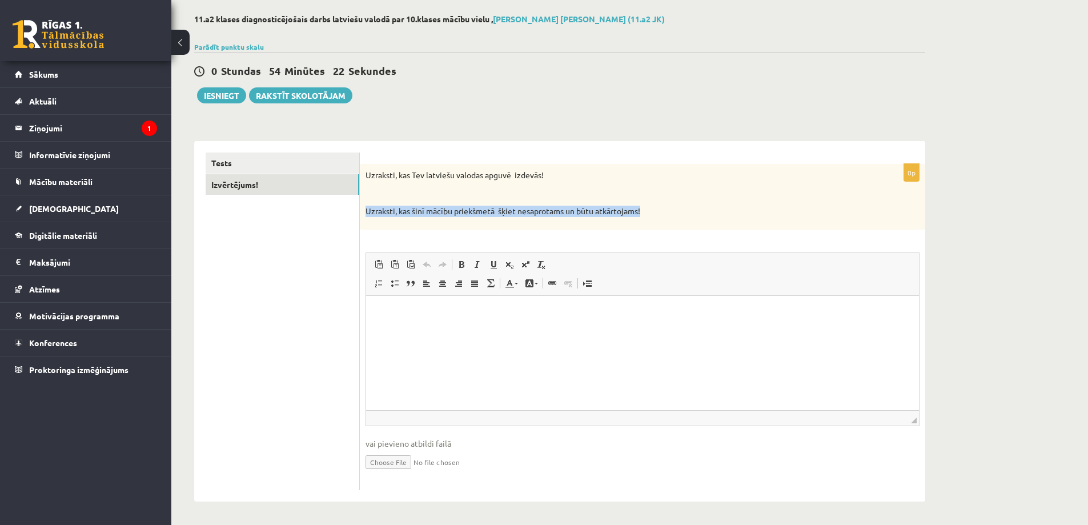
drag, startPoint x: 368, startPoint y: 208, endPoint x: 640, endPoint y: 215, distance: 271.4
click at [647, 217] on div "Uzraksti, kas Tev latviešu valodas apguvē izdevās! Uzraksti, kas šinī mācību pr…" at bounding box center [642, 197] width 565 height 66
copy p "Uzraksti, kas šinī mācību priekšmetā šķiet nesaprotams un būtu atkārtojams!"
click at [429, 311] on p "Editor, wiswyg-editor-user-answer-47024817969400" at bounding box center [643, 313] width 530 height 12
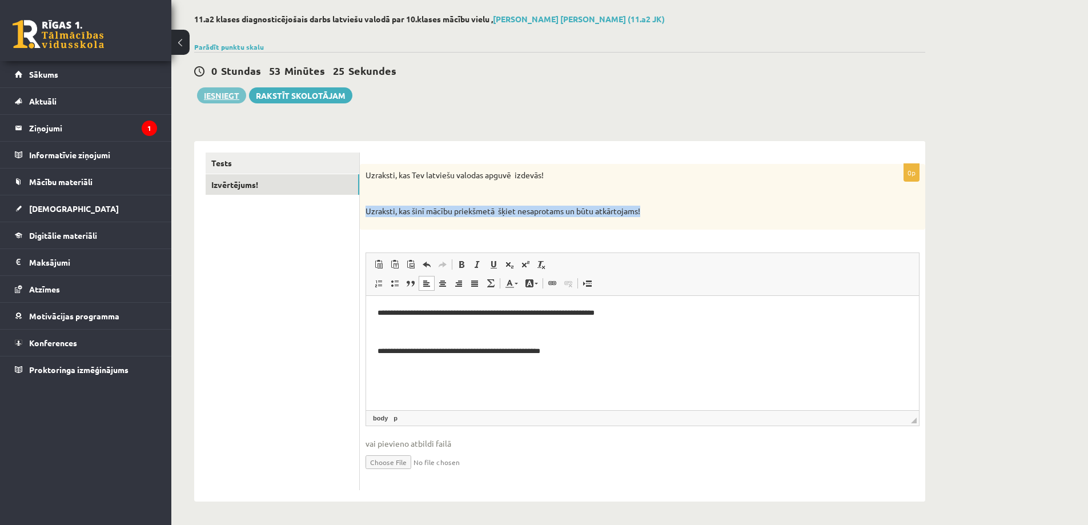
click at [233, 93] on button "Iesniegt" at bounding box center [221, 95] width 49 height 16
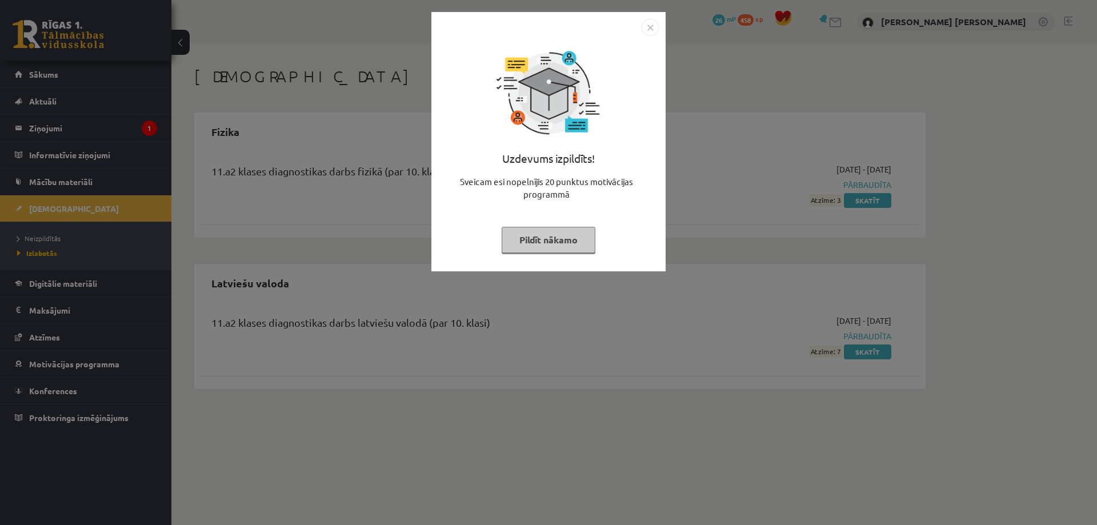
click at [646, 31] on img "Close" at bounding box center [649, 27] width 17 height 17
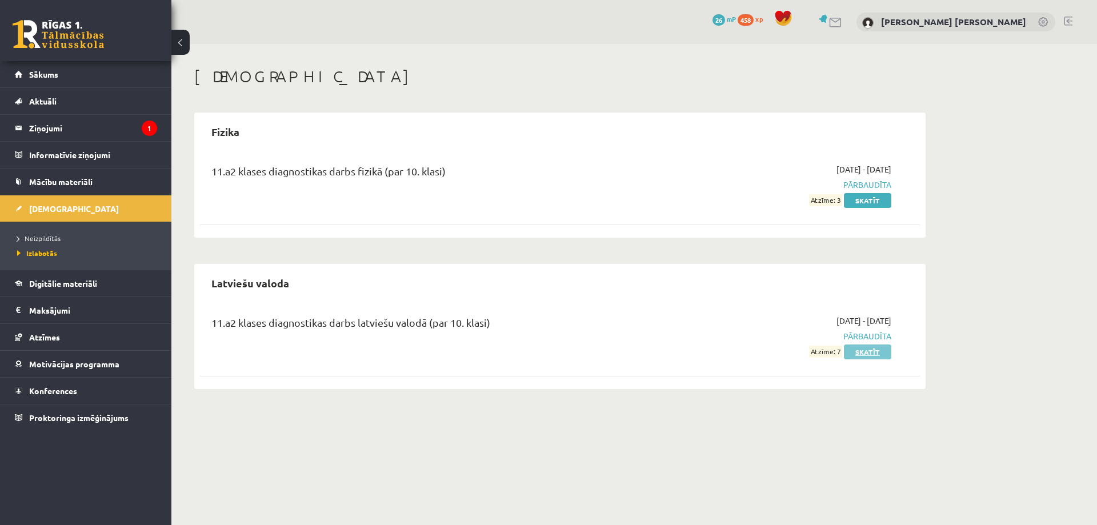
click at [867, 351] on link "Skatīt" at bounding box center [867, 351] width 47 height 15
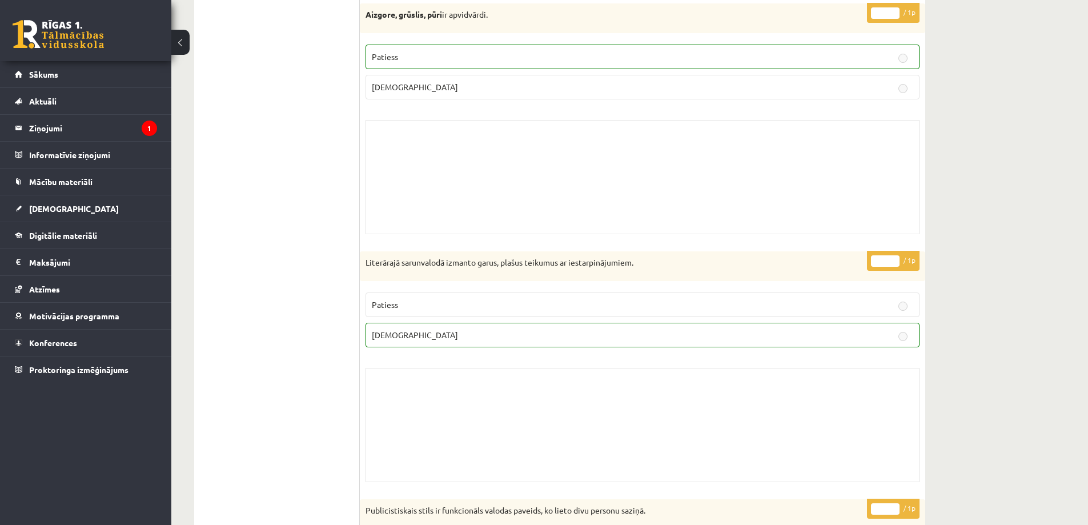
scroll to position [5312, 0]
